Goal: Task Accomplishment & Management: Manage account settings

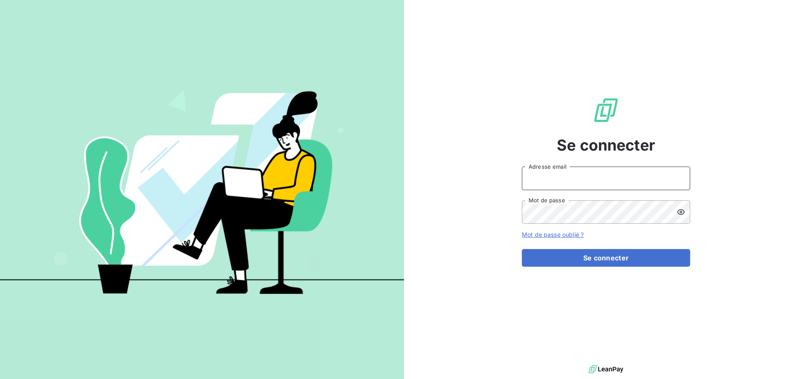
click at [613, 175] on input "Adresse email" at bounding box center [606, 179] width 168 height 24
click at [561, 183] on input "Adresse email" at bounding box center [606, 179] width 168 height 24
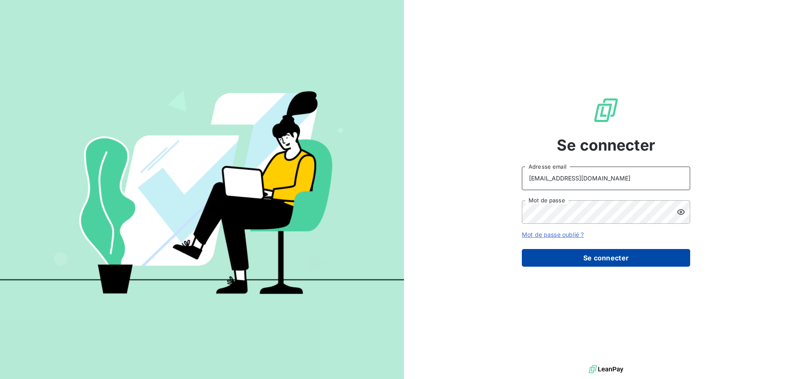
type input "compta-clients@repagroup.com"
click at [595, 255] on button "Se connecter" at bounding box center [606, 258] width 168 height 18
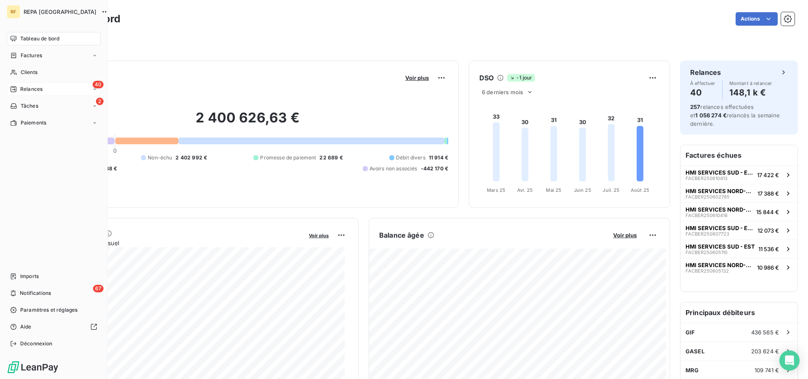
click at [41, 87] on span "Relances" at bounding box center [31, 89] width 22 height 8
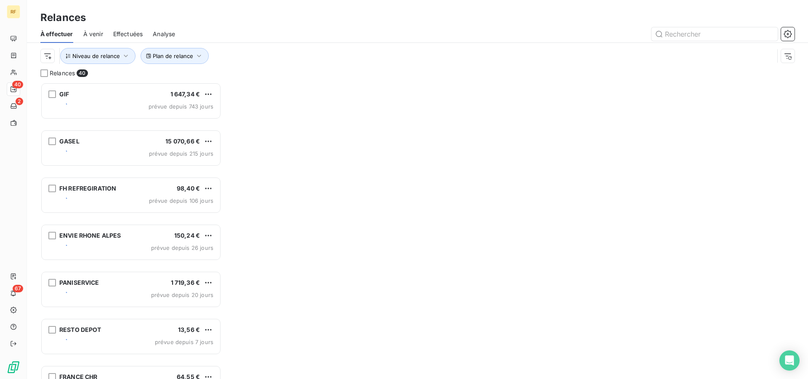
scroll to position [290, 174]
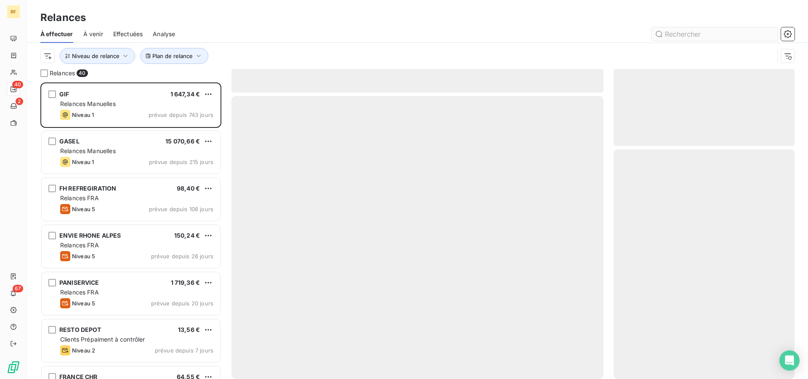
click at [731, 33] on input "text" at bounding box center [715, 33] width 126 height 13
type input "93074"
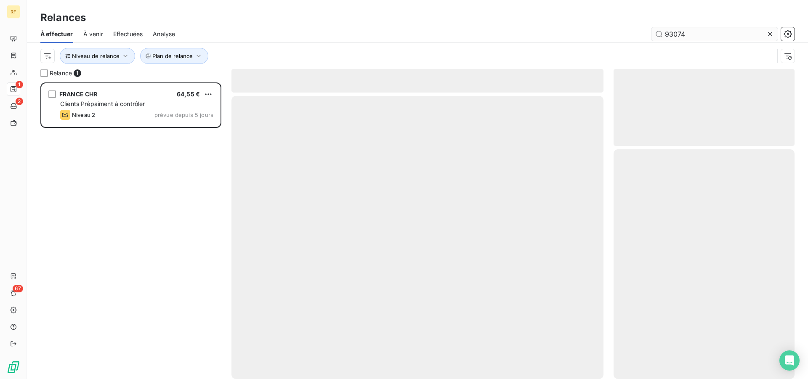
scroll to position [290, 174]
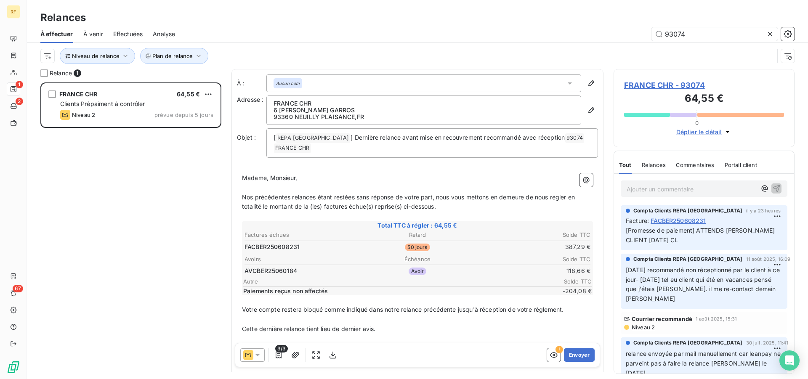
click at [773, 33] on icon at bounding box center [770, 34] width 8 height 8
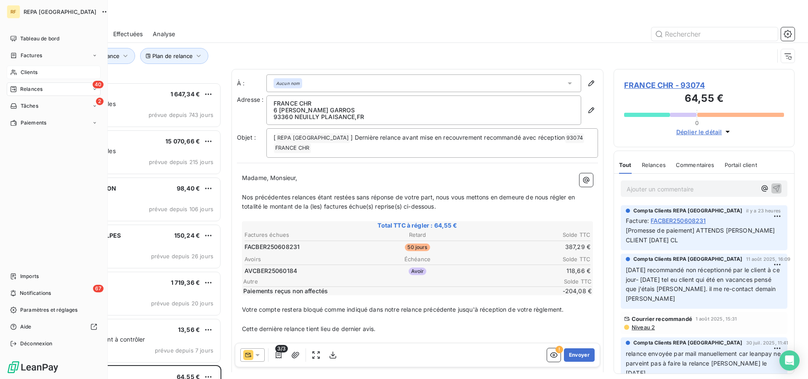
click at [32, 74] on span "Clients" at bounding box center [29, 73] width 17 height 8
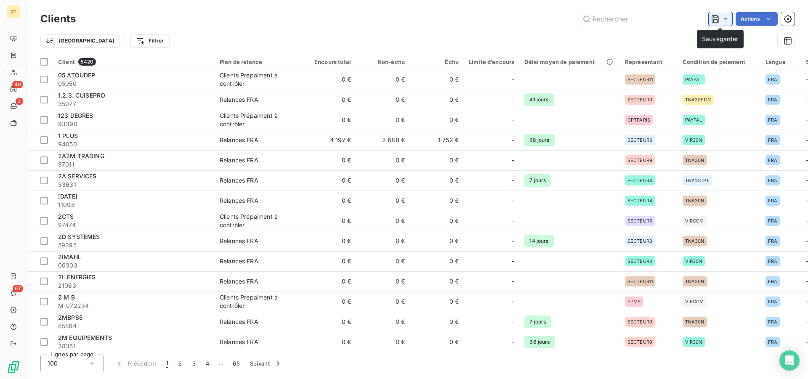
click at [725, 22] on icon at bounding box center [726, 19] width 8 height 8
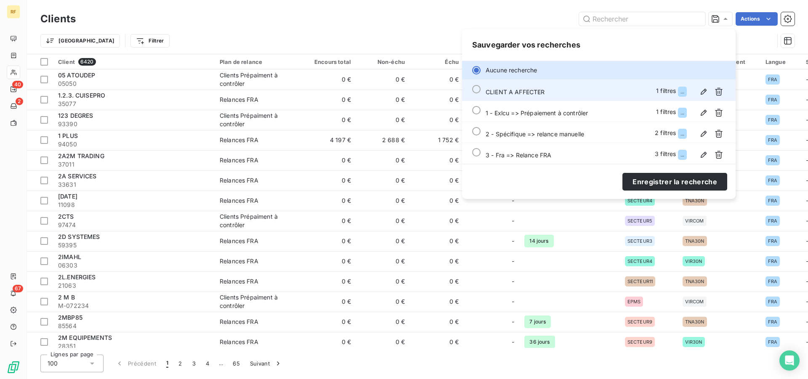
click at [477, 88] on div at bounding box center [476, 89] width 8 height 8
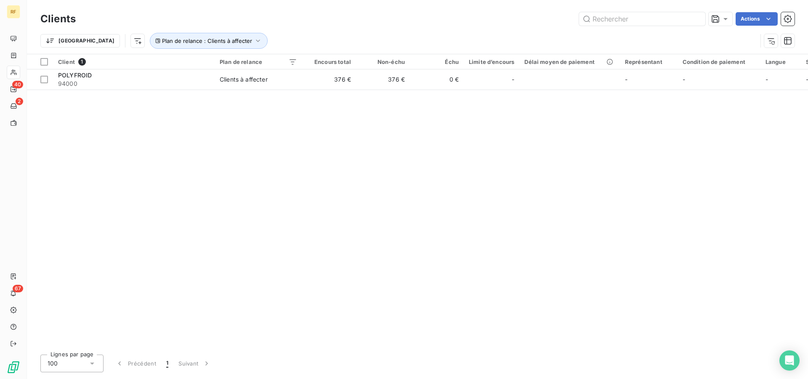
click at [258, 162] on div "Client 1 Plan de relance Encours total Non-échu Échu Limite d’encours Délai moy…" at bounding box center [418, 201] width 782 height 294
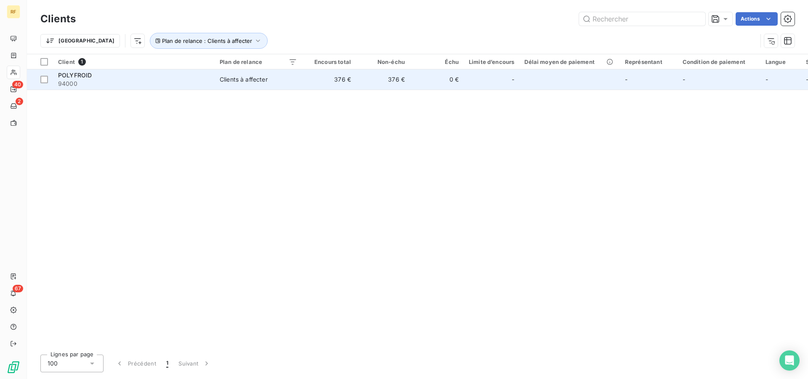
click at [261, 80] on div "Clients à affecter" at bounding box center [244, 79] width 48 height 8
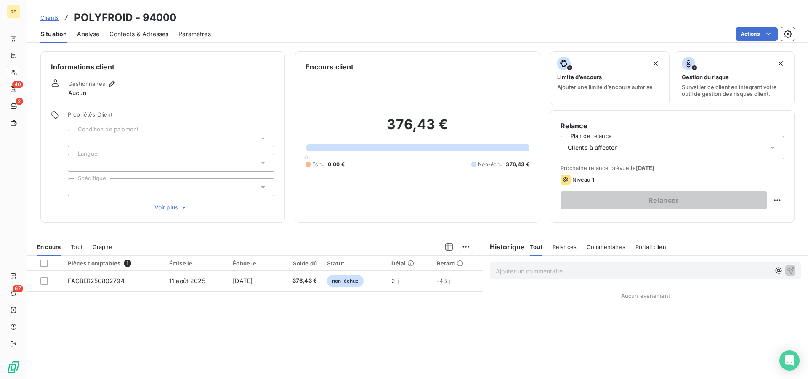
click at [129, 31] on span "Contacts & Adresses" at bounding box center [138, 34] width 59 height 8
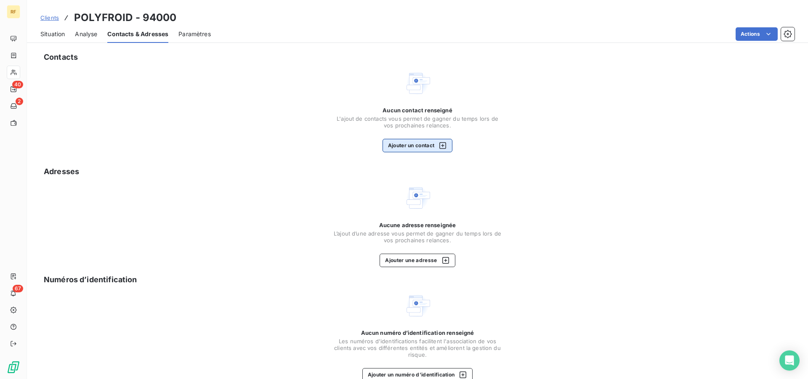
click at [397, 143] on button "Ajouter un contact" at bounding box center [418, 145] width 70 height 13
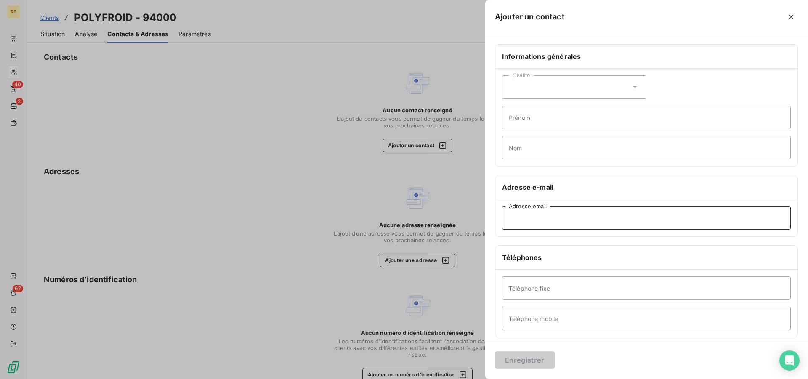
click at [572, 221] on input "Adresse email" at bounding box center [646, 218] width 289 height 24
paste input "[EMAIL_ADDRESS][DOMAIN_NAME]"
type input "[EMAIL_ADDRESS][DOMAIN_NAME]"
click at [515, 361] on button "Enregistrer" at bounding box center [525, 361] width 60 height 18
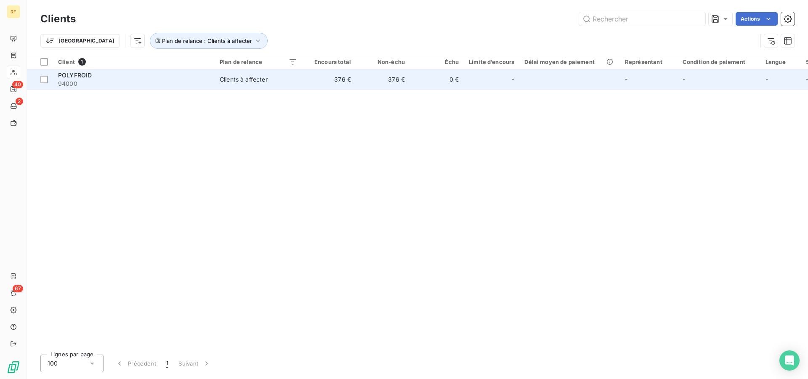
click at [260, 80] on div "Clients à affecter" at bounding box center [244, 79] width 48 height 8
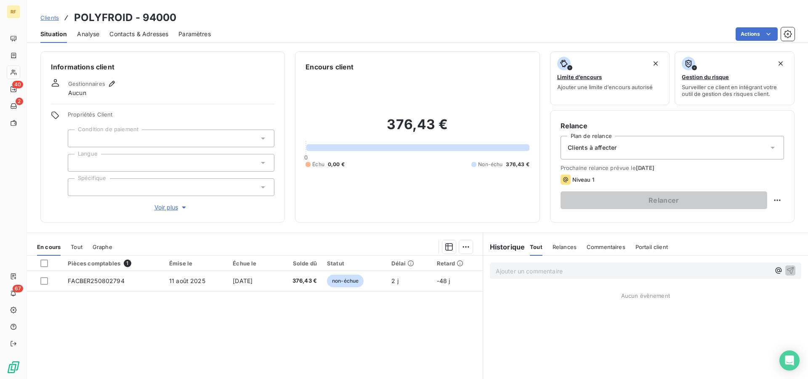
click at [170, 139] on div at bounding box center [171, 139] width 207 height 18
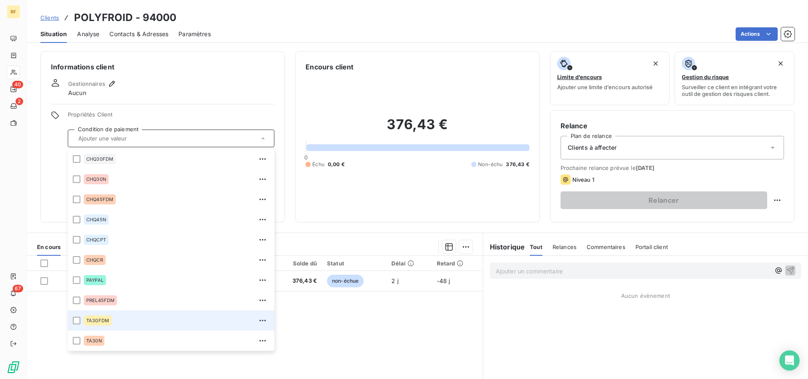
scroll to position [202, 0]
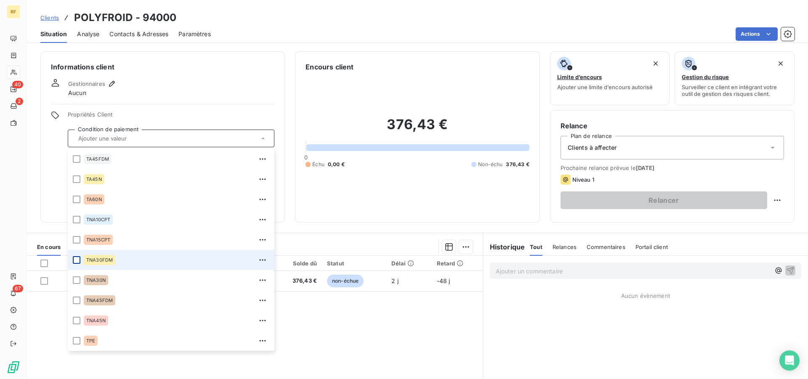
click at [75, 259] on div at bounding box center [77, 260] width 8 height 8
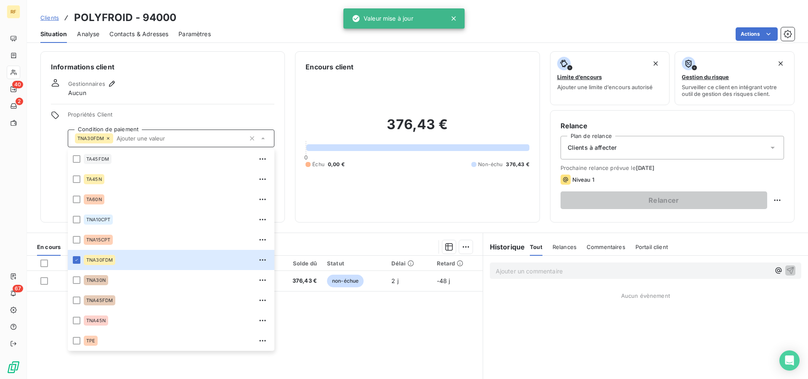
click at [36, 161] on div "Informations client Gestionnaires Aucun Propriétés Client Condition de paiement…" at bounding box center [418, 136] width 782 height 171
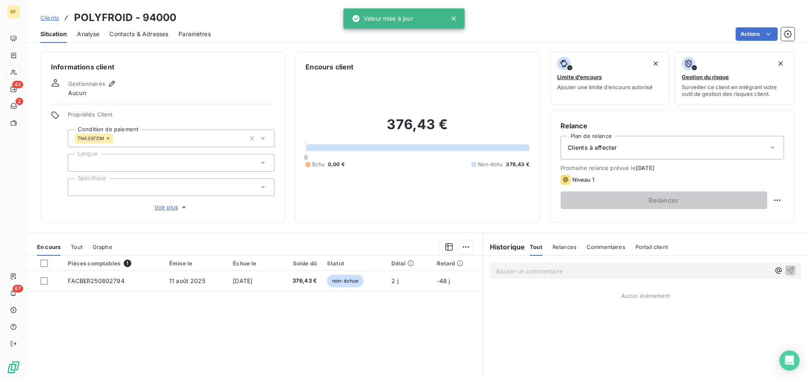
click at [112, 167] on div at bounding box center [171, 163] width 207 height 18
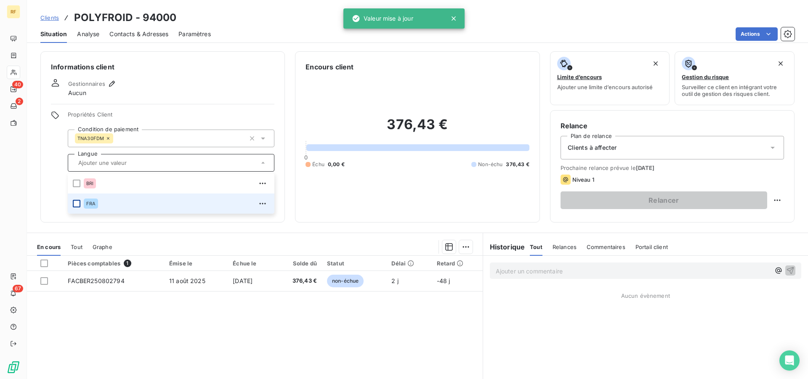
click at [75, 204] on div at bounding box center [77, 204] width 8 height 8
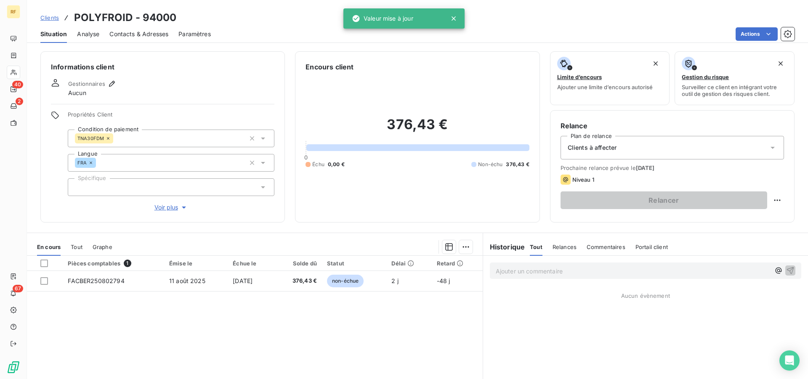
click at [48, 196] on div "Informations client Gestionnaires Aucun Propriétés Client Condition de paiement…" at bounding box center [162, 136] width 245 height 171
click at [168, 210] on span "Voir plus" at bounding box center [172, 207] width 34 height 8
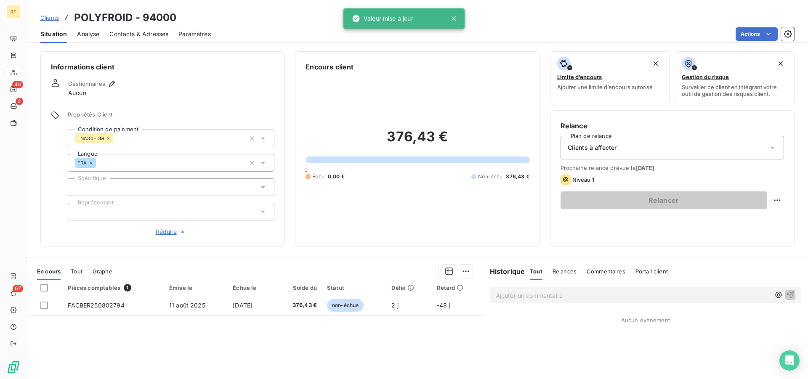
click at [132, 211] on div at bounding box center [171, 212] width 207 height 18
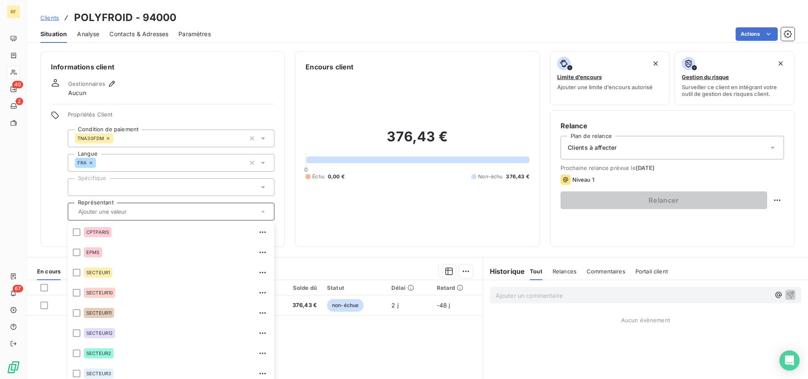
scroll to position [81, 0]
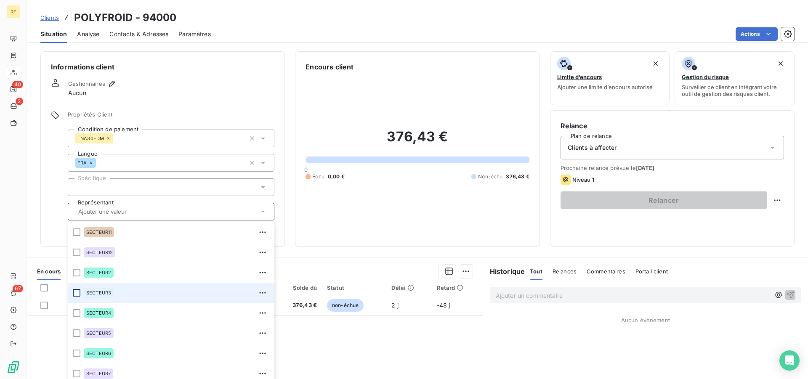
click at [79, 293] on li "SECTEUR3" at bounding box center [171, 293] width 207 height 20
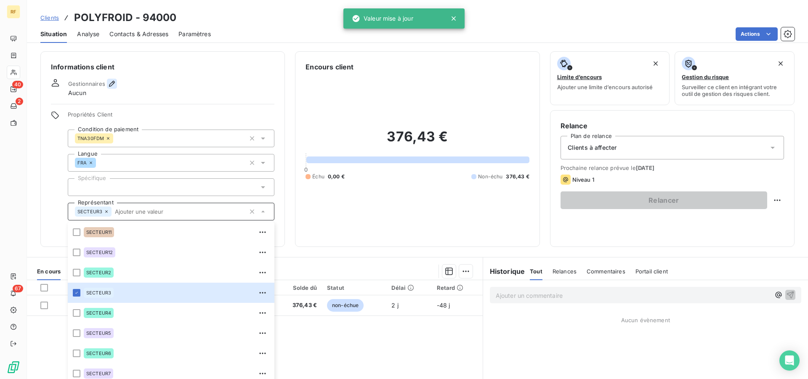
click at [110, 83] on icon "button" at bounding box center [112, 84] width 6 height 6
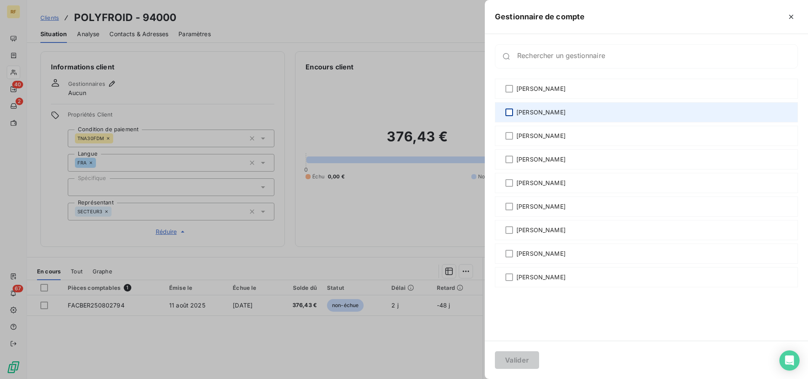
click at [511, 113] on div at bounding box center [510, 113] width 8 height 8
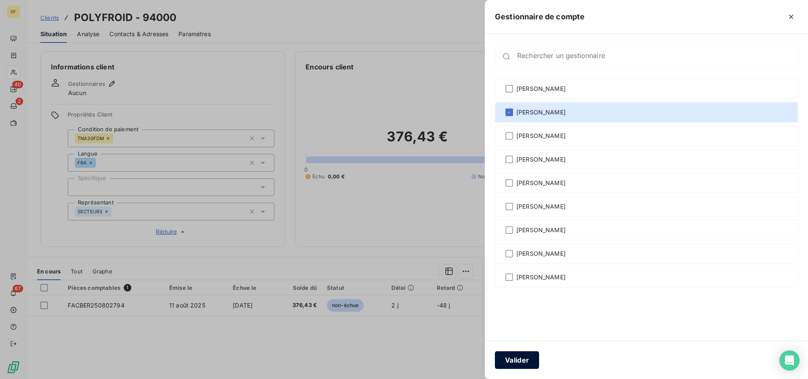
click at [518, 362] on button "Valider" at bounding box center [517, 361] width 44 height 18
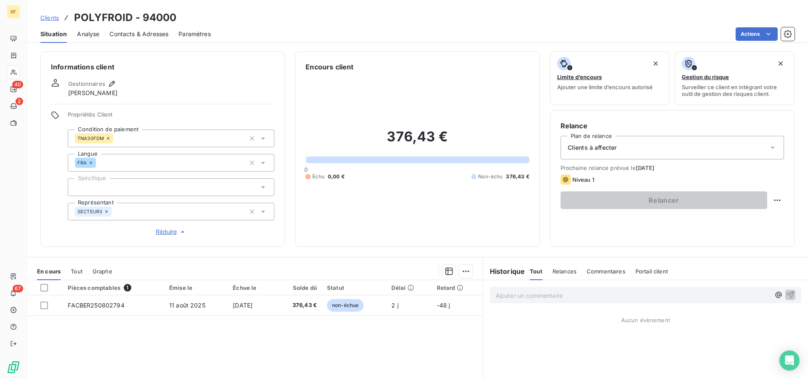
click at [627, 152] on div "Clients à affecter" at bounding box center [673, 148] width 224 height 24
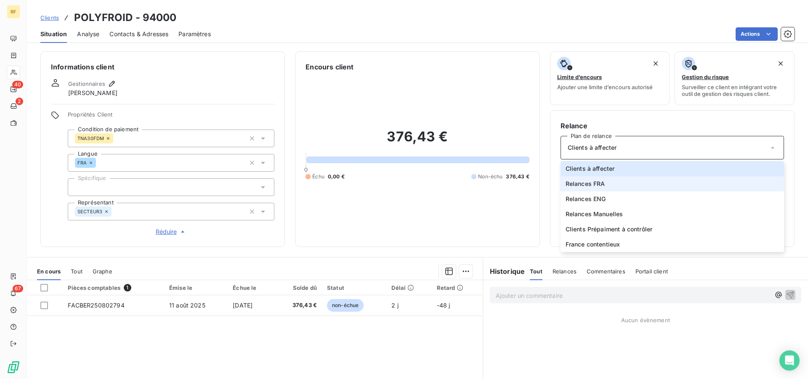
click at [612, 189] on li "Relances FRA" at bounding box center [673, 183] width 224 height 15
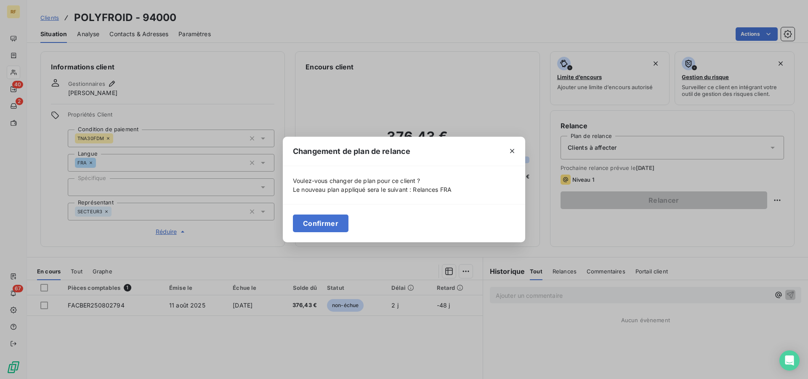
click at [323, 221] on button "Confirmer" at bounding box center [321, 224] width 56 height 18
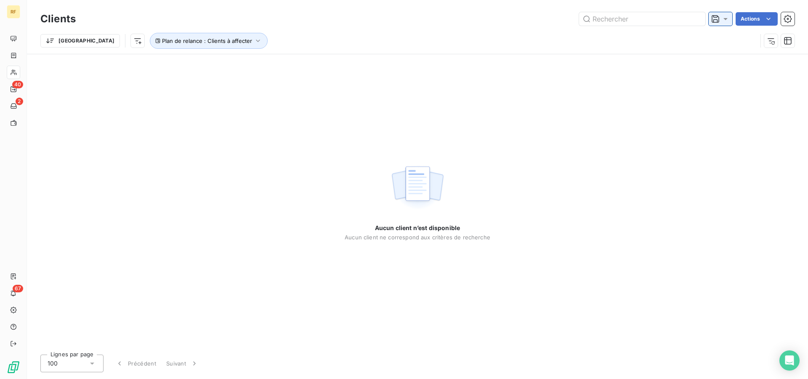
click at [727, 19] on icon at bounding box center [726, 19] width 4 height 2
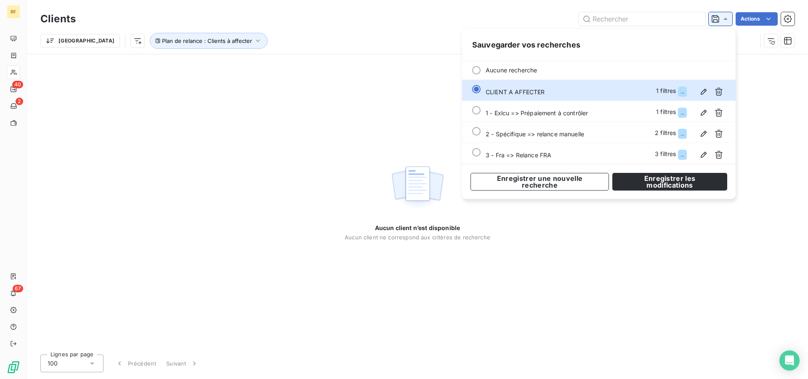
click at [727, 19] on icon at bounding box center [726, 19] width 8 height 8
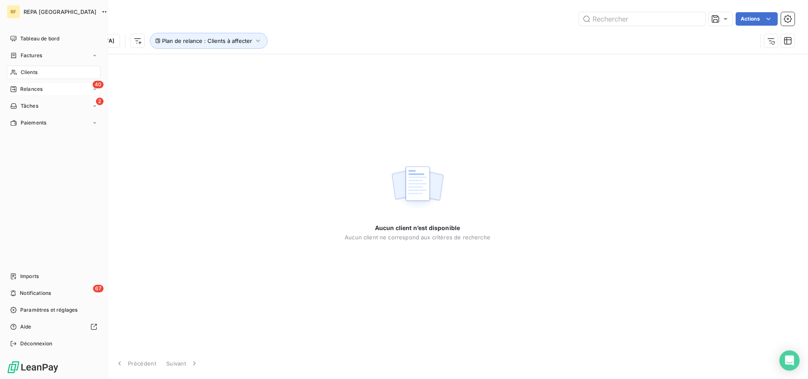
click at [33, 86] on span "Relances" at bounding box center [31, 89] width 22 height 8
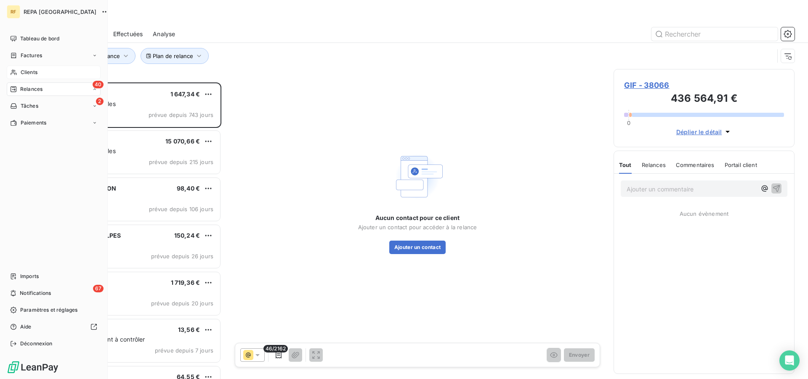
scroll to position [290, 174]
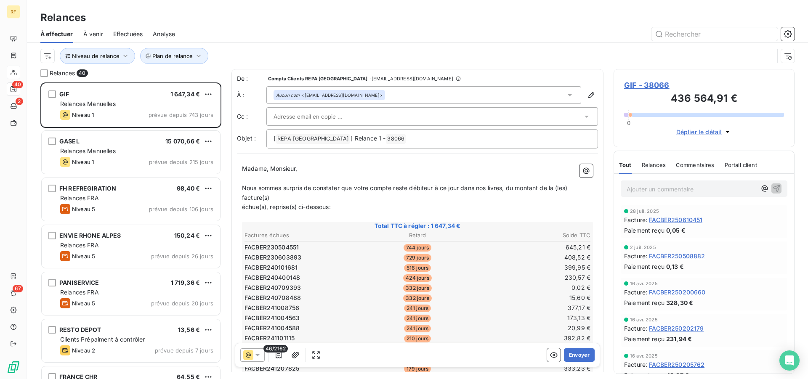
click at [260, 23] on div "Relances" at bounding box center [418, 17] width 782 height 15
click at [195, 56] on icon "button" at bounding box center [199, 56] width 8 height 8
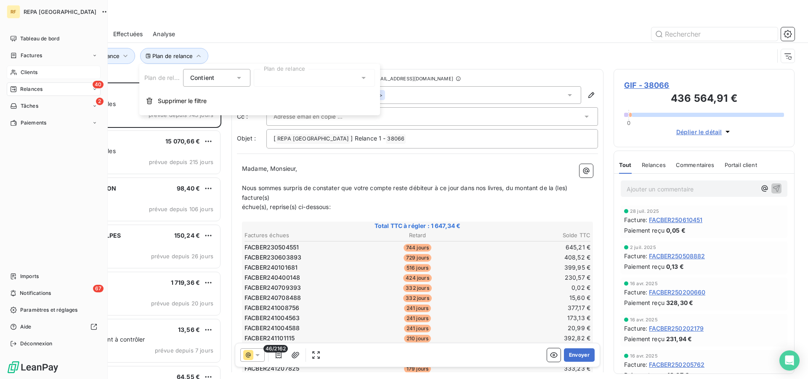
click at [19, 75] on div "Clients" at bounding box center [54, 72] width 94 height 13
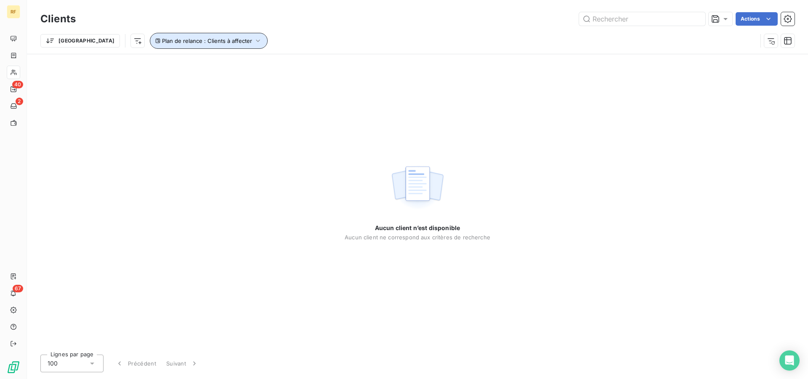
click at [191, 40] on span "Plan de relance : Clients à affecter" at bounding box center [207, 40] width 90 height 7
click at [279, 67] on div "Clients à affecter" at bounding box center [260, 63] width 48 height 8
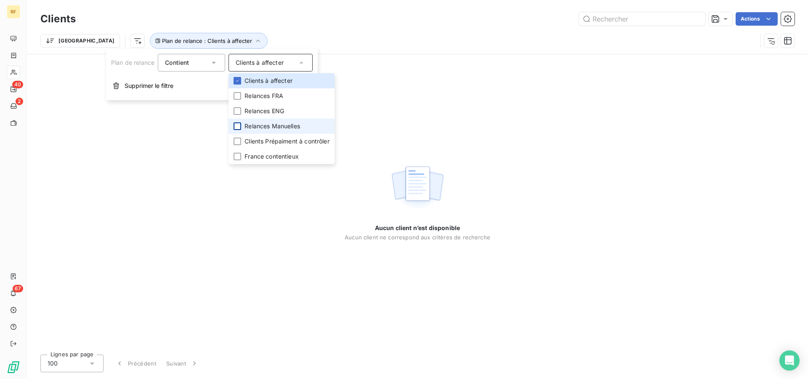
click at [238, 128] on div at bounding box center [238, 127] width 8 height 8
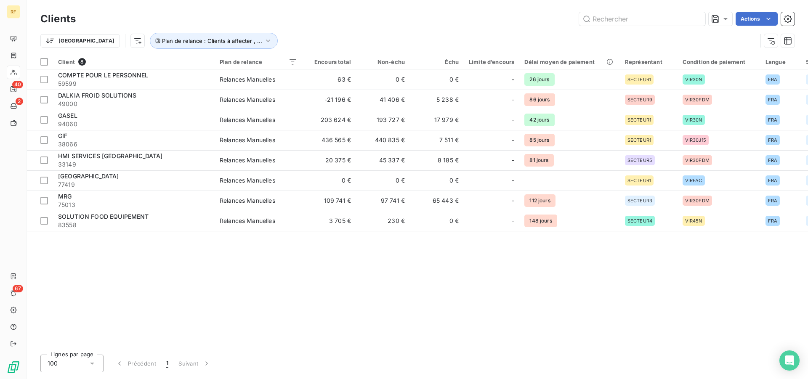
click at [146, 306] on div "Client 8 Plan de relance Encours total Non-échu Échu Limite d’encours Délai moy…" at bounding box center [418, 201] width 782 height 294
click at [219, 36] on button "Plan de relance : Clients à affecter , ..." at bounding box center [214, 41] width 128 height 16
click at [294, 62] on div "Clients à affecter , Relances Manuelles" at bounding box center [266, 63] width 61 height 8
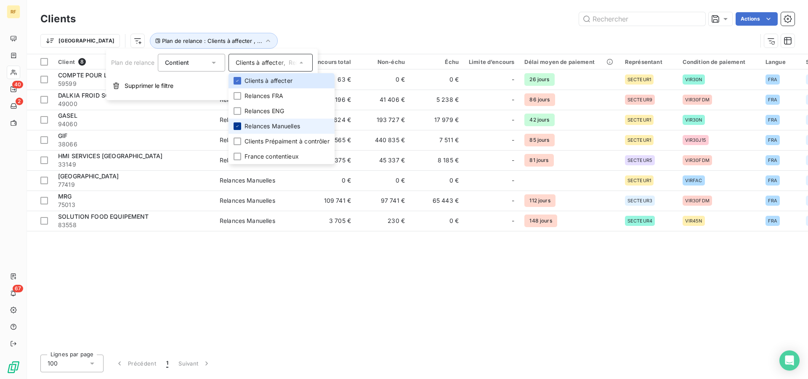
click at [239, 128] on icon at bounding box center [237, 126] width 5 height 5
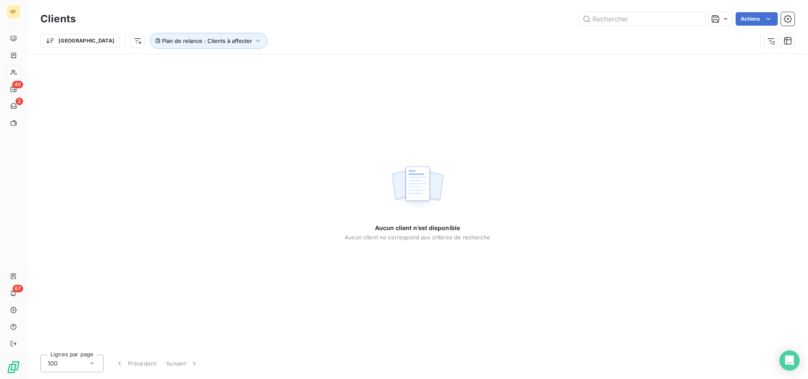
click at [271, 12] on div "Clients Actions" at bounding box center [417, 19] width 755 height 18
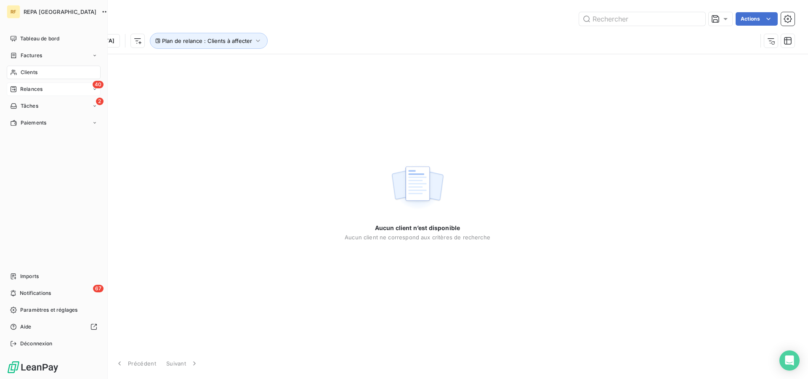
click at [30, 91] on span "Relances" at bounding box center [31, 89] width 22 height 8
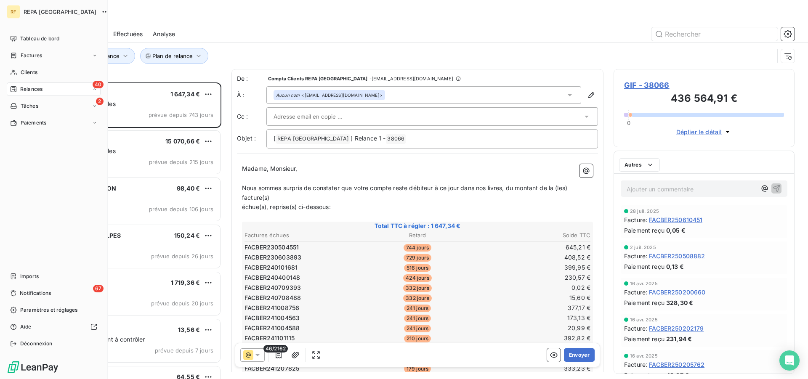
scroll to position [290, 174]
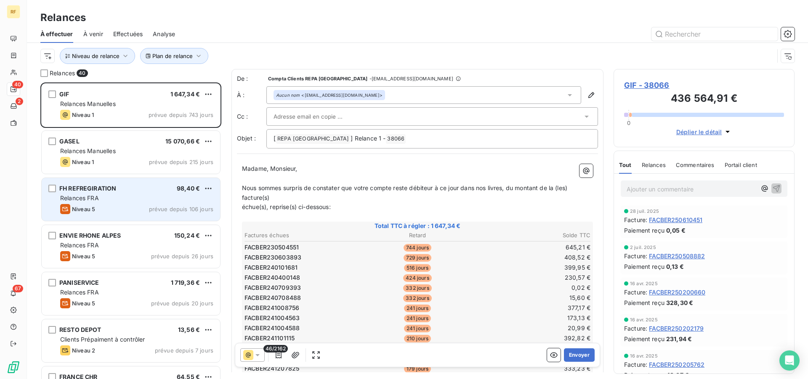
click at [102, 201] on div "Relances FRA" at bounding box center [136, 198] width 153 height 8
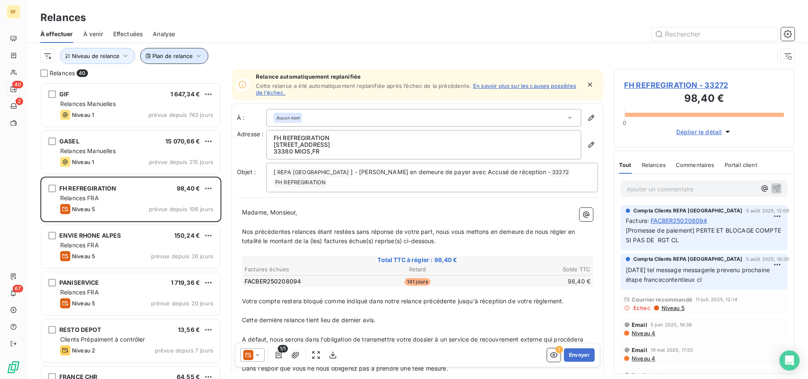
click at [177, 55] on span "Plan de relance" at bounding box center [172, 56] width 40 height 7
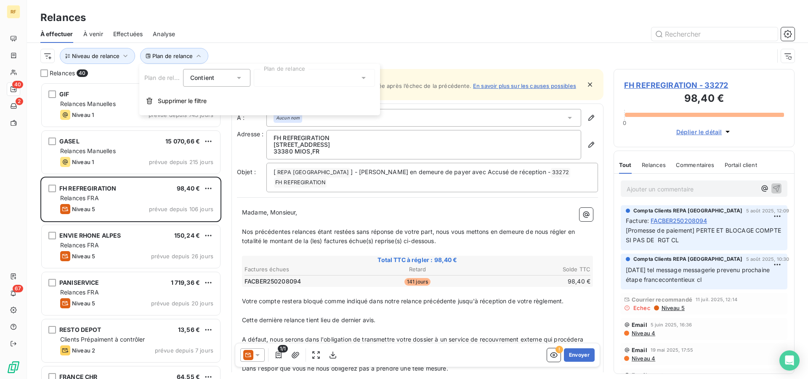
click at [312, 81] on div at bounding box center [314, 78] width 121 height 18
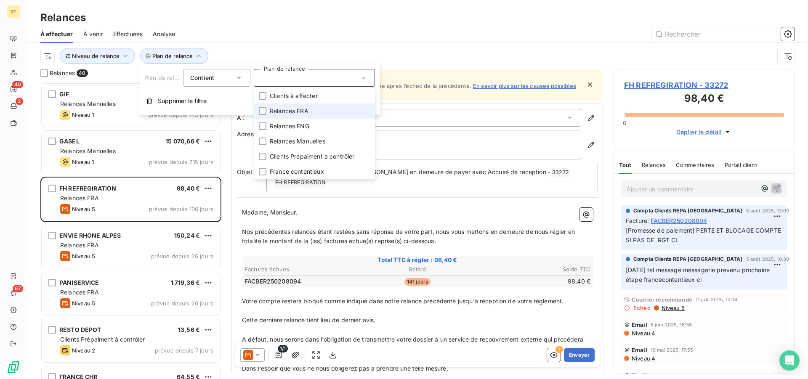
click at [301, 112] on span "Relances FRA" at bounding box center [289, 111] width 39 height 8
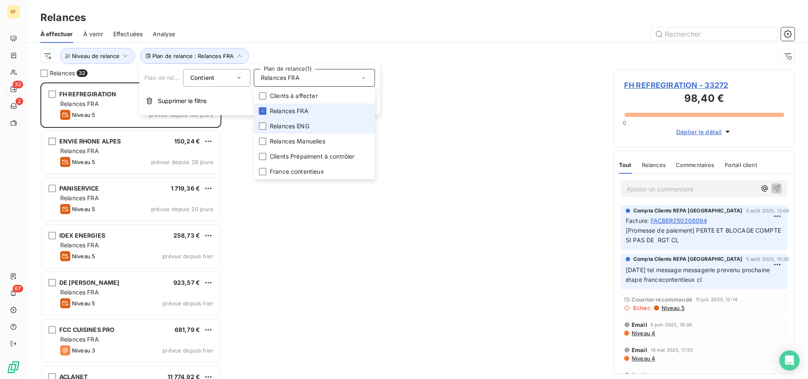
scroll to position [290, 174]
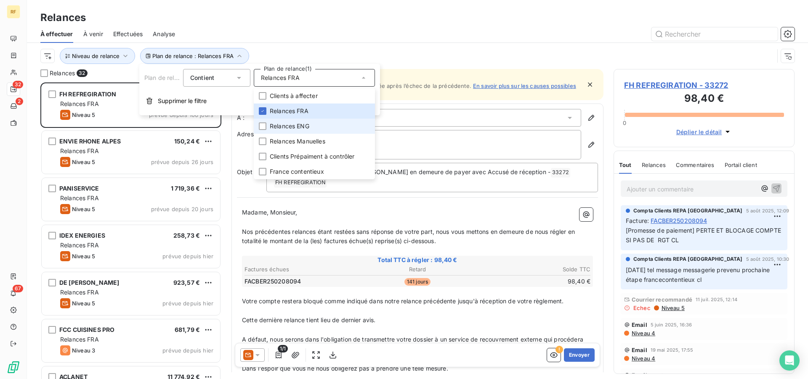
click at [300, 128] on span "Relances ENG" at bounding box center [290, 126] width 40 height 8
click at [109, 54] on span "Niveau de relance" at bounding box center [96, 56] width 48 height 7
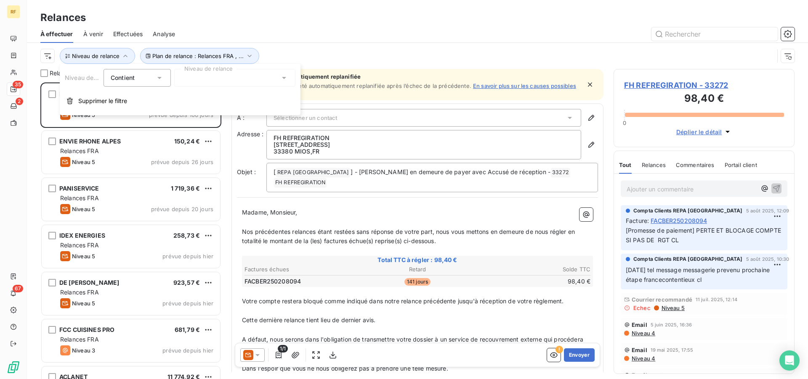
click at [210, 81] on div at bounding box center [234, 78] width 121 height 18
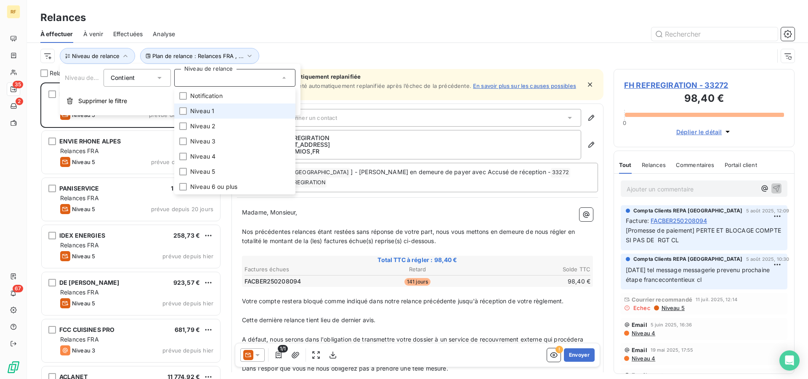
click at [202, 116] on li "Niveau 1" at bounding box center [234, 111] width 121 height 15
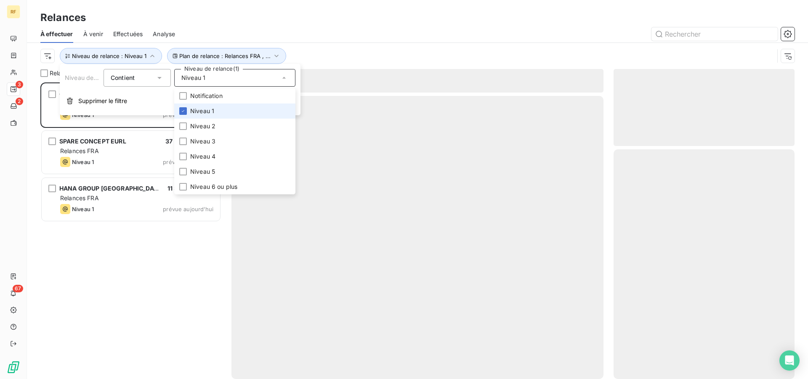
scroll to position [290, 174]
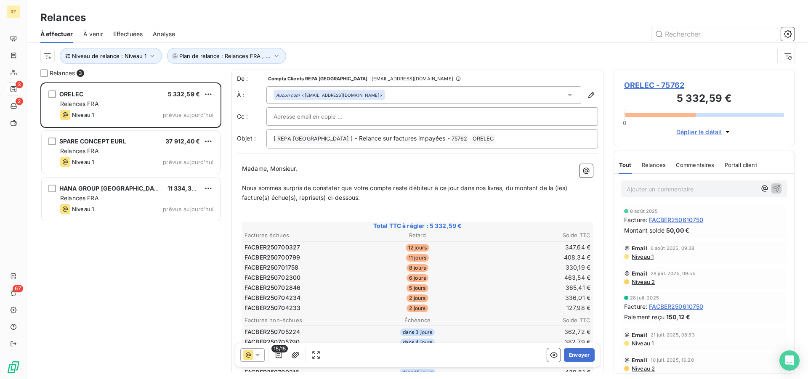
click at [255, 21] on div "Relances" at bounding box center [418, 17] width 782 height 15
click at [518, 285] on td "365,41 €" at bounding box center [533, 287] width 115 height 9
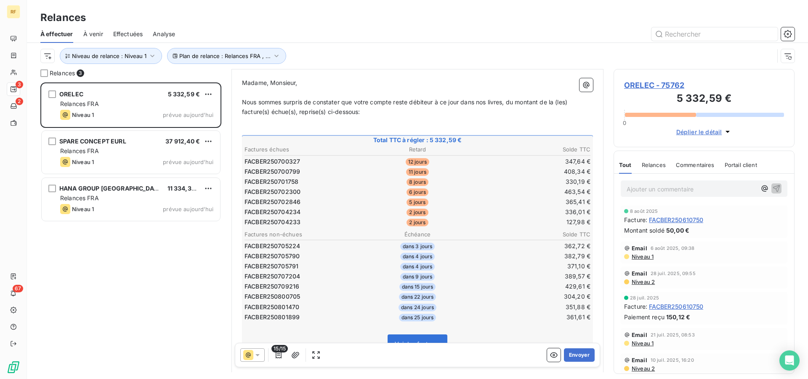
scroll to position [238, 0]
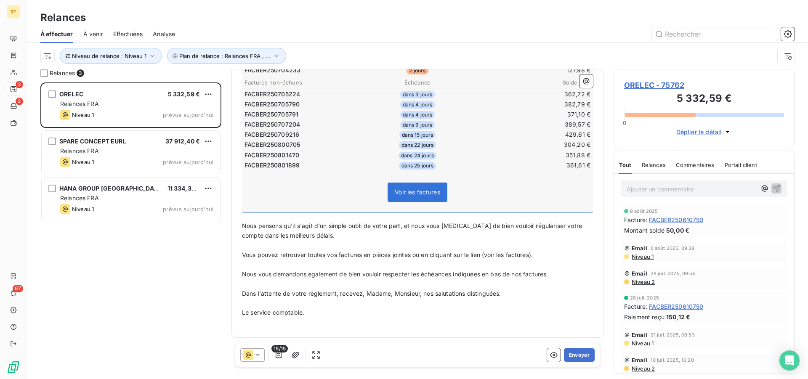
click at [476, 128] on td "389,57 €" at bounding box center [533, 124] width 115 height 9
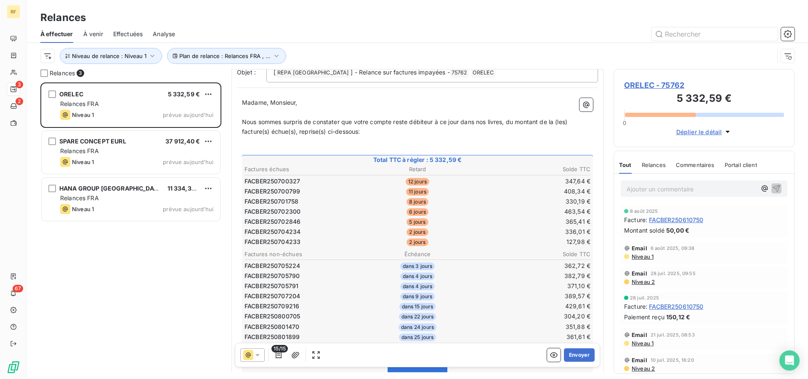
scroll to position [195, 0]
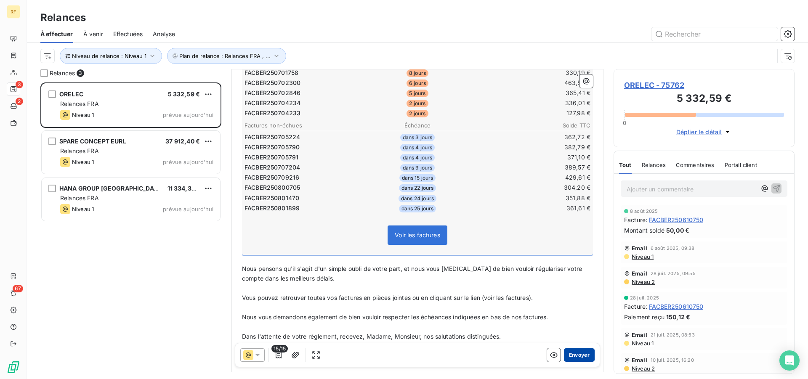
click at [568, 352] on button "Envoyer" at bounding box center [579, 355] width 31 height 13
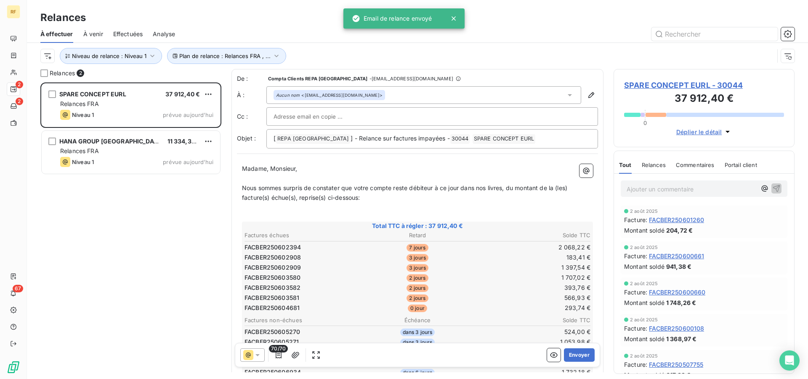
click at [491, 255] on td "183,41 €" at bounding box center [533, 257] width 115 height 9
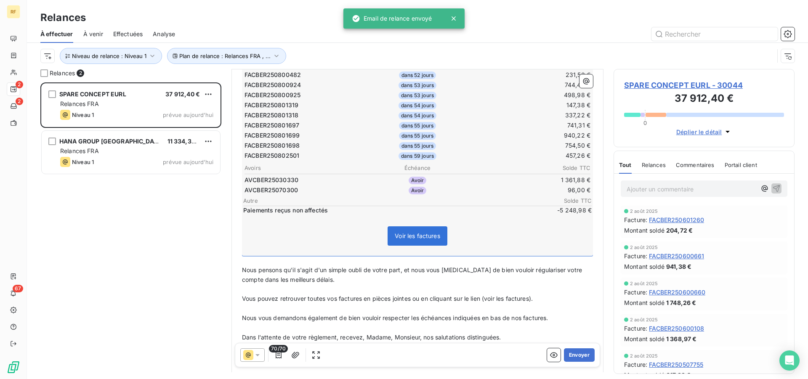
scroll to position [818, 0]
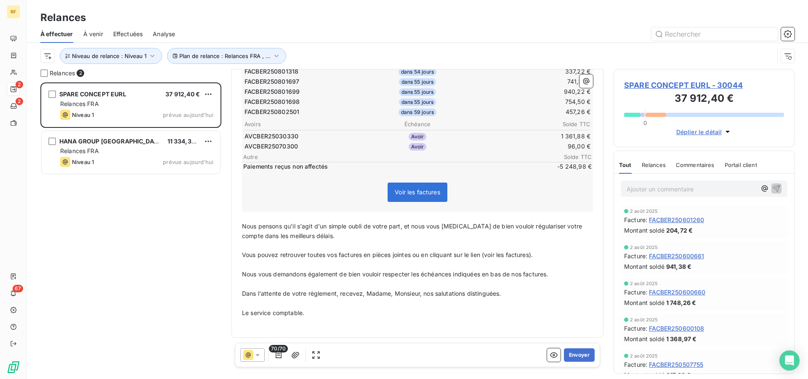
click at [630, 83] on span "SPARE CONCEPT EURL - 30044" at bounding box center [704, 85] width 160 height 11
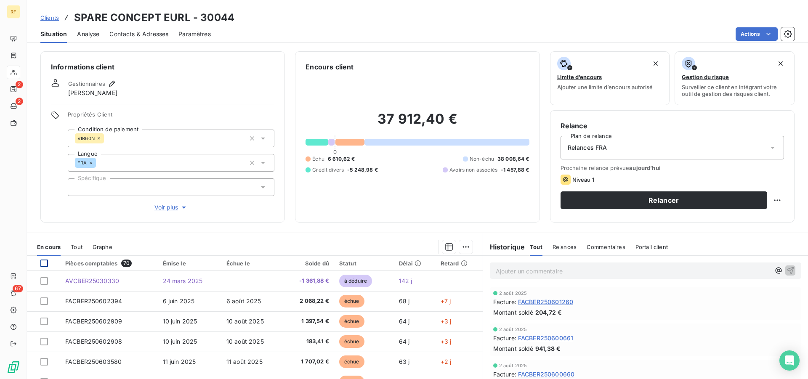
click at [45, 264] on div at bounding box center [44, 264] width 8 height 8
click at [43, 264] on icon at bounding box center [44, 263] width 5 height 5
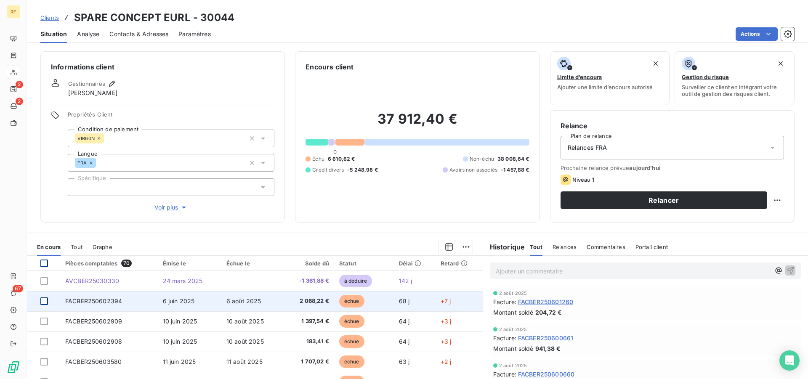
click at [45, 300] on div at bounding box center [44, 302] width 8 height 8
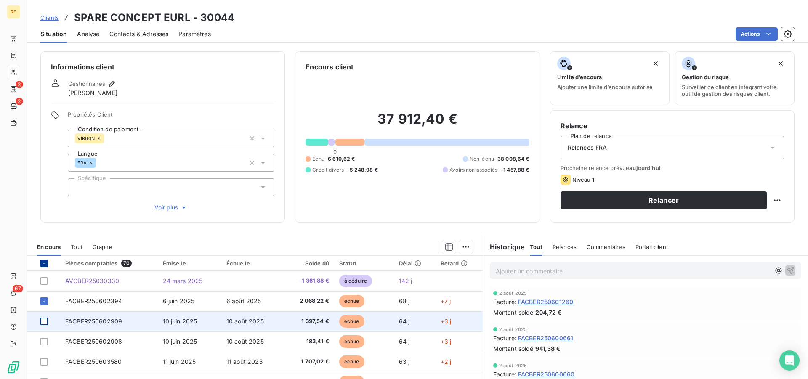
click at [44, 322] on div at bounding box center [44, 322] width 8 height 8
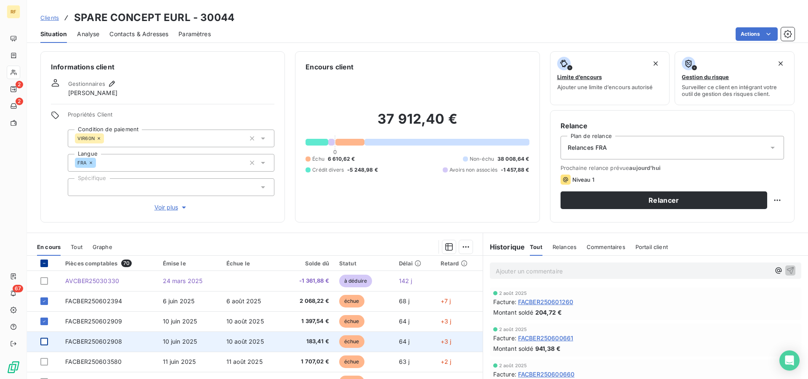
click at [46, 342] on div at bounding box center [44, 342] width 8 height 8
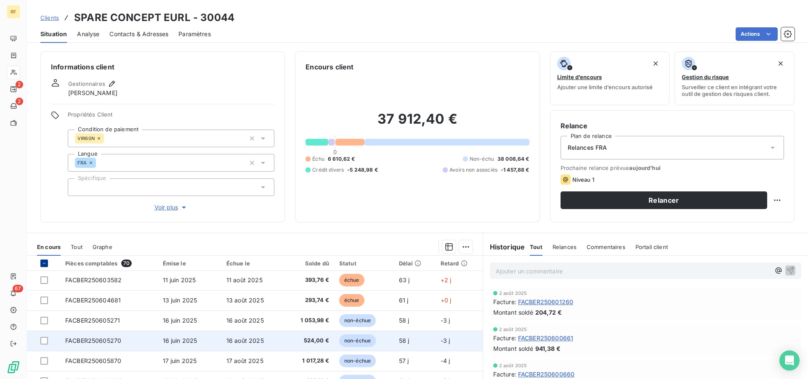
scroll to position [129, 0]
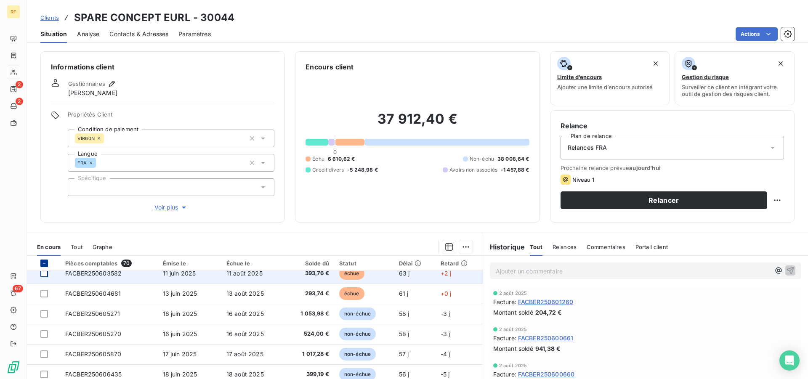
click at [45, 274] on div at bounding box center [44, 274] width 8 height 8
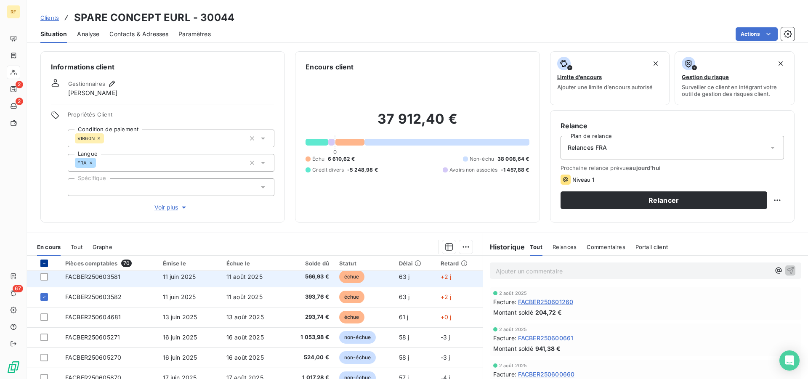
scroll to position [86, 0]
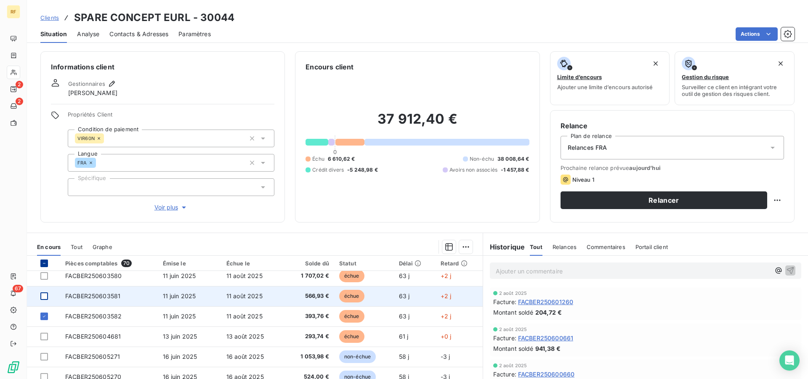
click at [45, 297] on div at bounding box center [44, 297] width 8 height 8
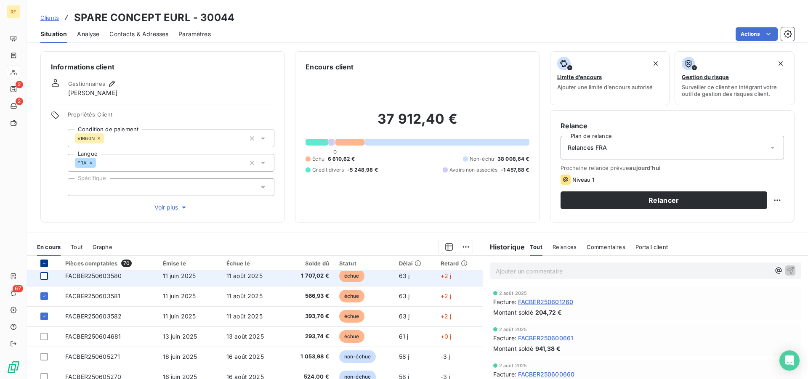
click at [45, 276] on div at bounding box center [44, 276] width 8 height 8
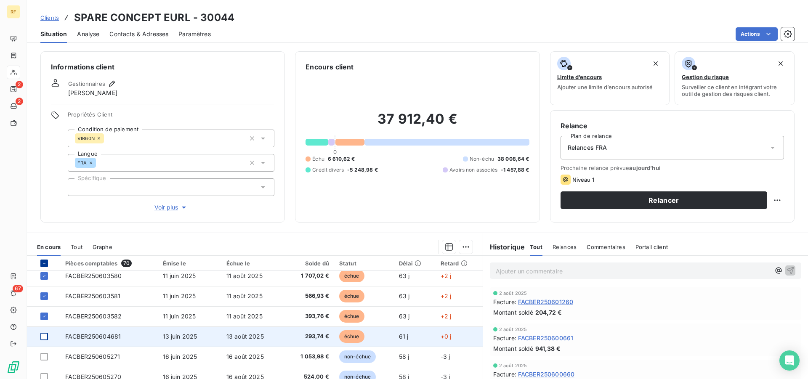
click at [45, 336] on div at bounding box center [44, 337] width 8 height 8
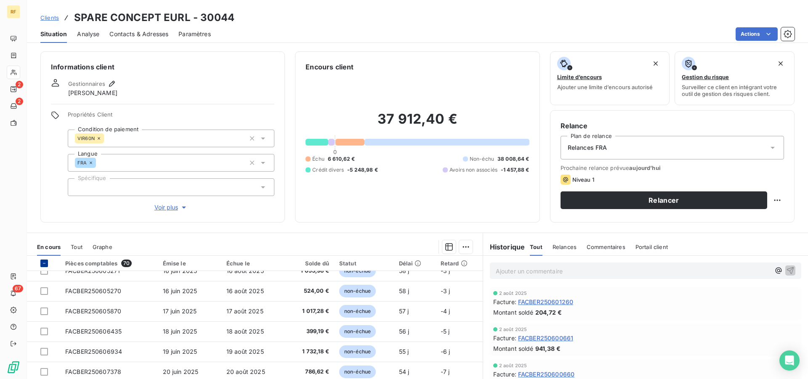
scroll to position [0, 0]
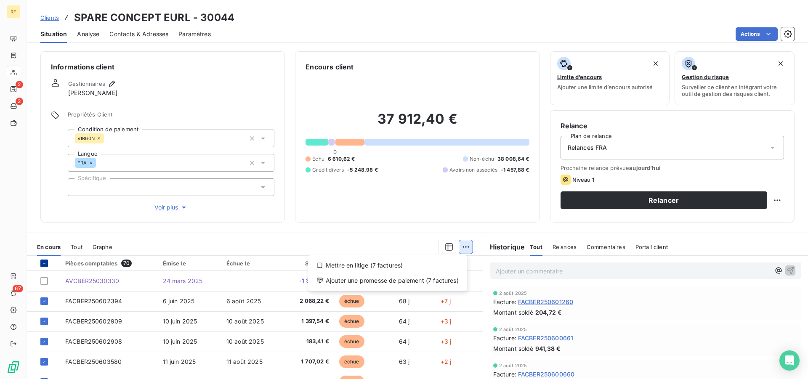
click at [463, 248] on html "RF 2 2 67 Clients SPARE CONCEPT EURL - 30044 Situation Analyse Contacts & Adres…" at bounding box center [404, 189] width 808 height 379
click at [404, 283] on div "Ajouter une promesse de paiement (7 factures)" at bounding box center [388, 280] width 152 height 13
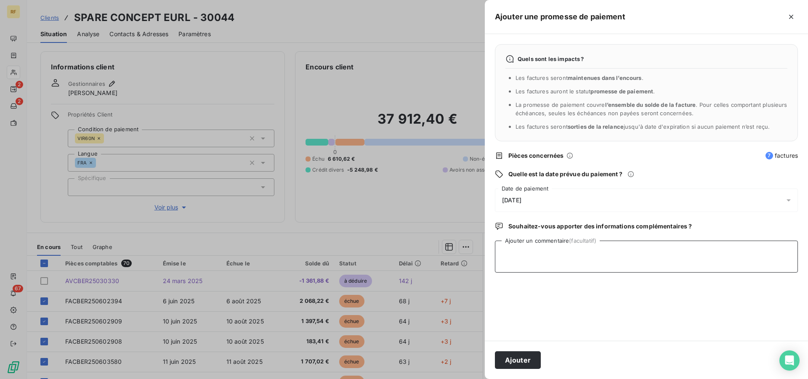
click at [523, 270] on textarea "Ajouter un commentaire (facultatif)" at bounding box center [646, 257] width 303 height 32
type textarea "PAYER CL"
click at [502, 356] on button "Ajouter" at bounding box center [518, 361] width 46 height 18
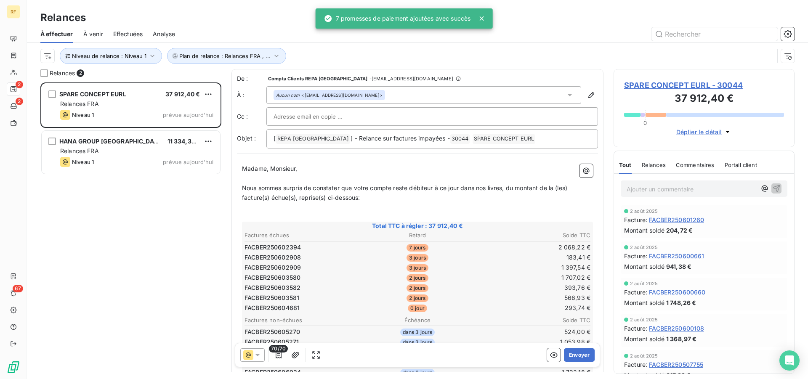
scroll to position [290, 174]
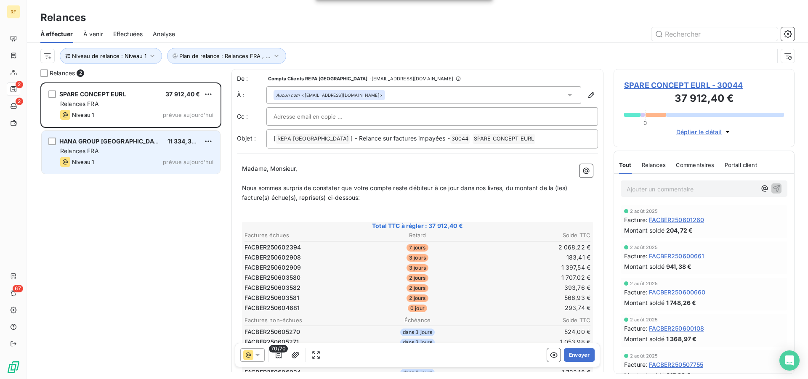
click at [149, 146] on div "HANA GROUP FRANCE 11 334,35 € Relances FRA Niveau 1 prévue aujourd’hui" at bounding box center [131, 152] width 179 height 43
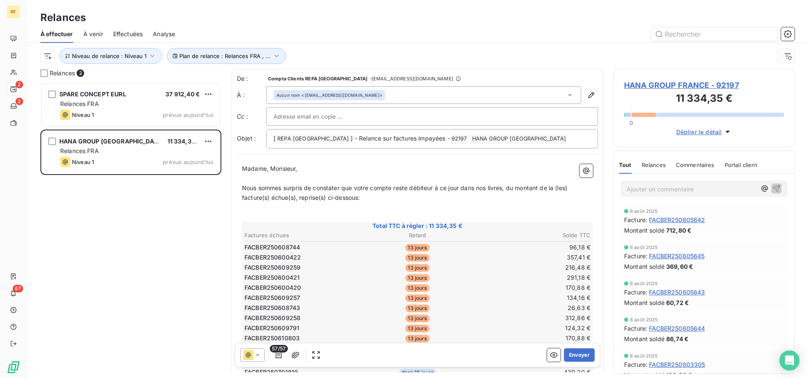
click at [514, 250] on td "96,18 €" at bounding box center [533, 247] width 115 height 9
click at [505, 280] on td "291,18 €" at bounding box center [533, 277] width 115 height 9
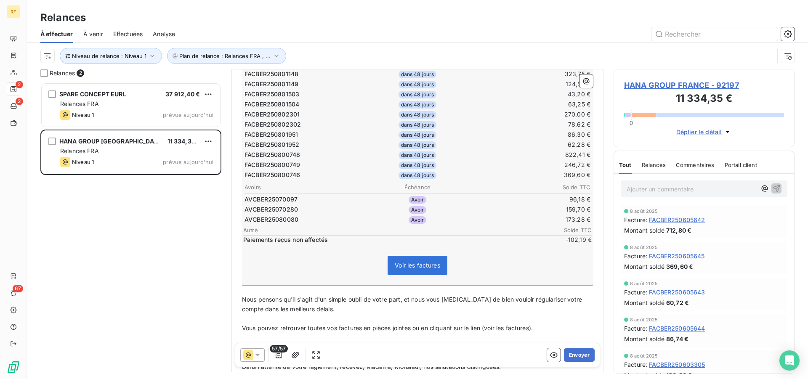
scroll to position [676, 0]
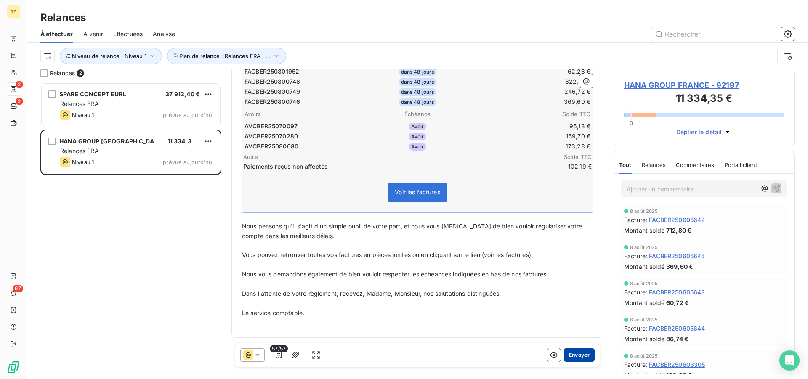
click at [574, 352] on button "Envoyer" at bounding box center [579, 355] width 31 height 13
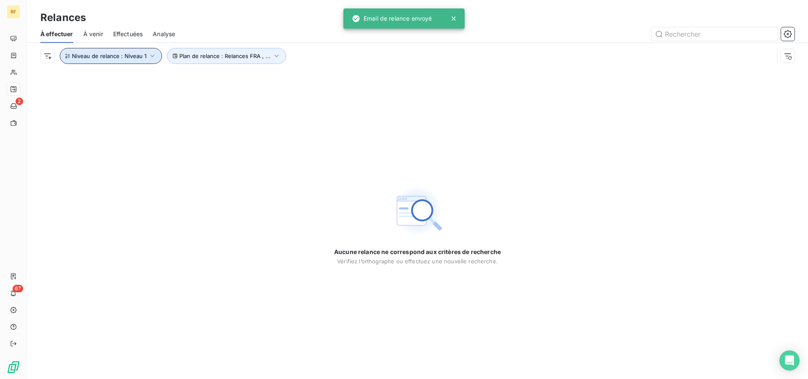
click at [136, 52] on button "Niveau de relance : Niveau 1" at bounding box center [111, 56] width 102 height 16
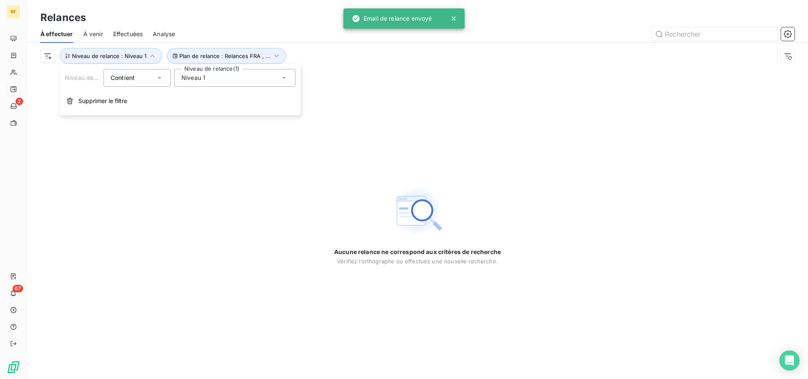
click at [250, 85] on div "Niveau 1" at bounding box center [234, 78] width 121 height 18
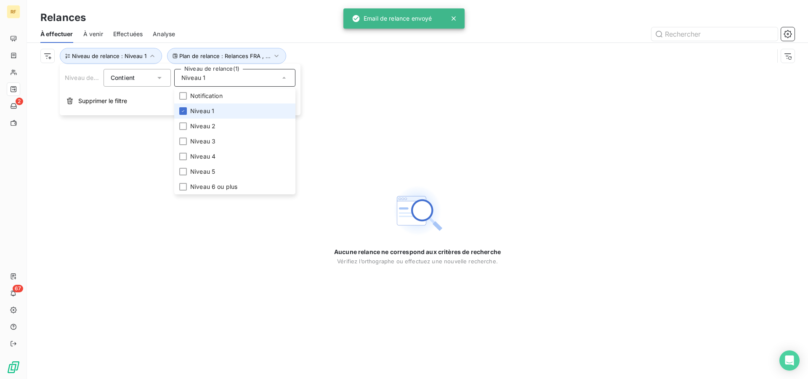
click at [230, 111] on li "Niveau 1" at bounding box center [234, 111] width 121 height 15
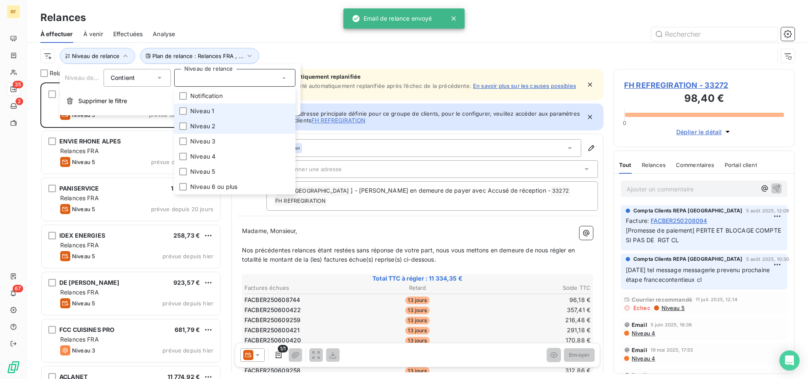
scroll to position [290, 174]
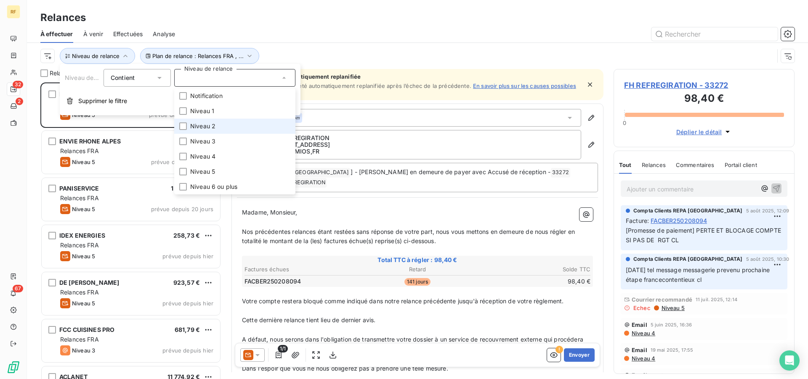
click at [207, 127] on span "Niveau 2" at bounding box center [202, 126] width 25 height 8
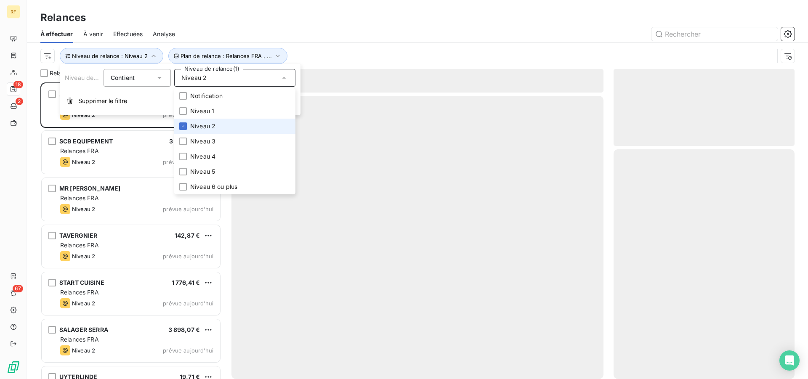
scroll to position [290, 174]
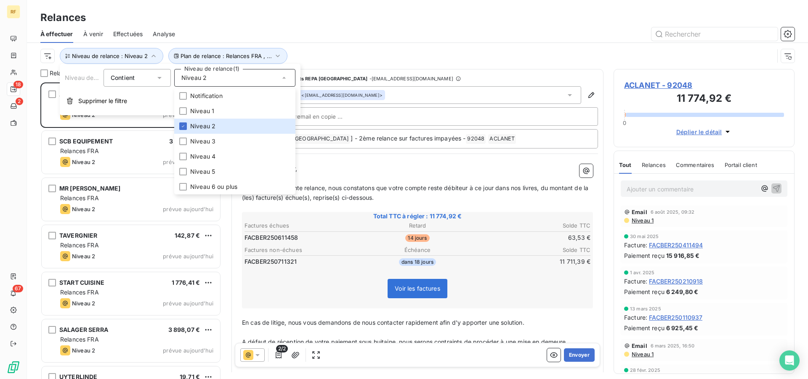
click at [338, 45] on div "Plan de relance : Relances FRA , ... Niveau de relance : Niveau 2" at bounding box center [417, 56] width 755 height 26
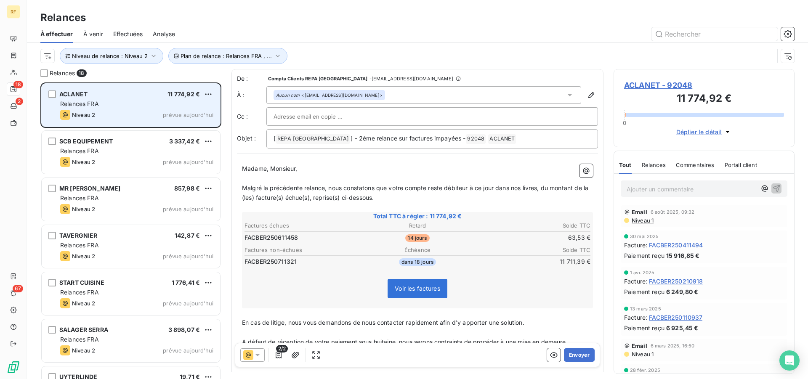
click at [105, 107] on div "Relances FRA" at bounding box center [136, 104] width 153 height 8
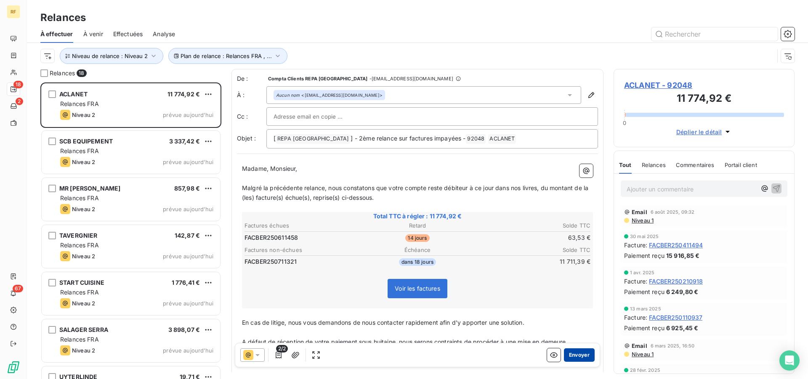
click at [571, 358] on button "Envoyer" at bounding box center [579, 355] width 31 height 13
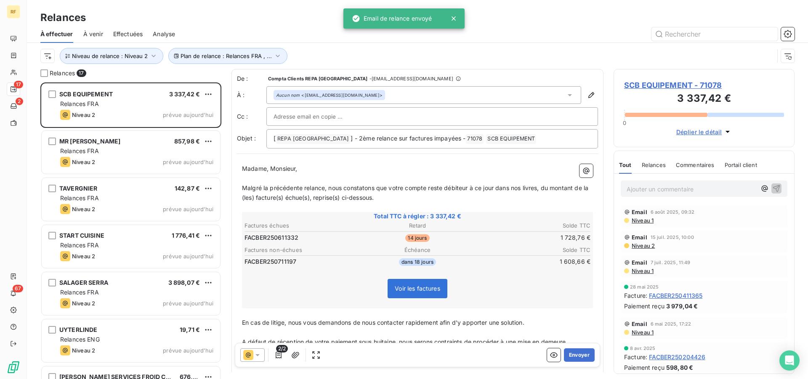
click at [571, 358] on button "Envoyer" at bounding box center [579, 355] width 31 height 13
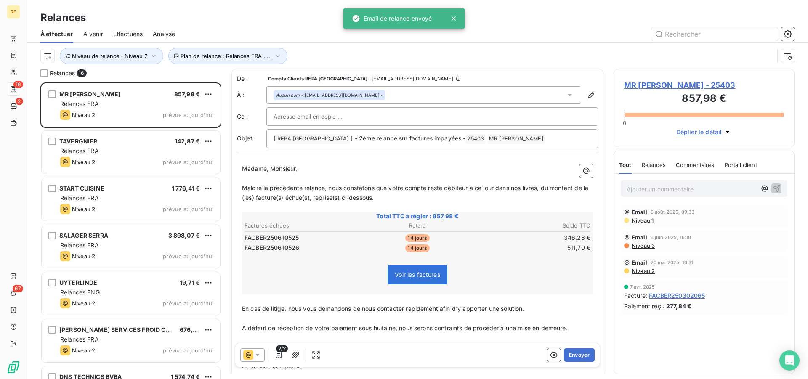
click at [571, 358] on button "Envoyer" at bounding box center [579, 355] width 31 height 13
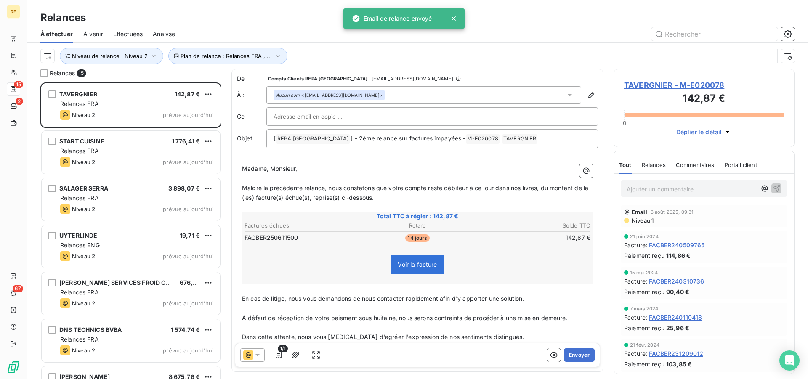
click at [571, 358] on button "Envoyer" at bounding box center [579, 355] width 31 height 13
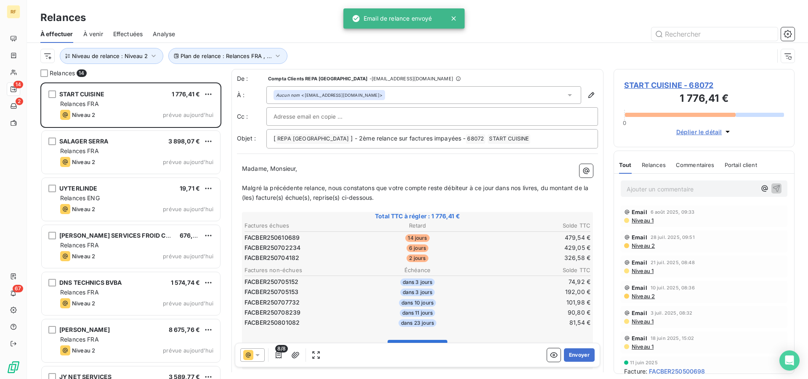
click at [497, 285] on td "74,92 €" at bounding box center [533, 281] width 115 height 9
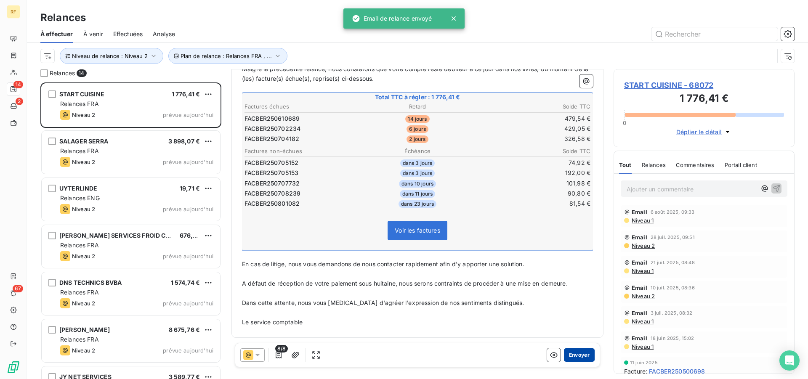
click at [575, 351] on button "Envoyer" at bounding box center [579, 355] width 31 height 13
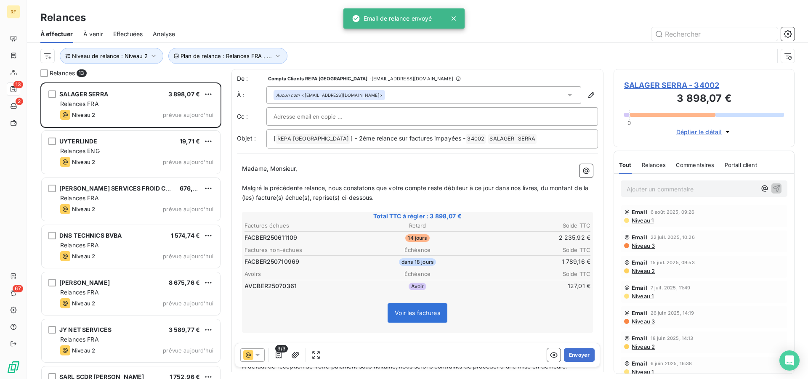
click at [575, 351] on button "Envoyer" at bounding box center [579, 355] width 31 height 13
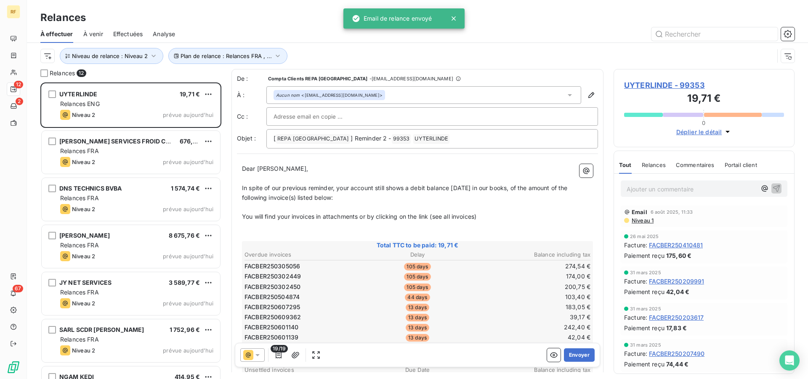
scroll to position [290, 174]
click at [493, 283] on td "200,75 €" at bounding box center [533, 287] width 115 height 9
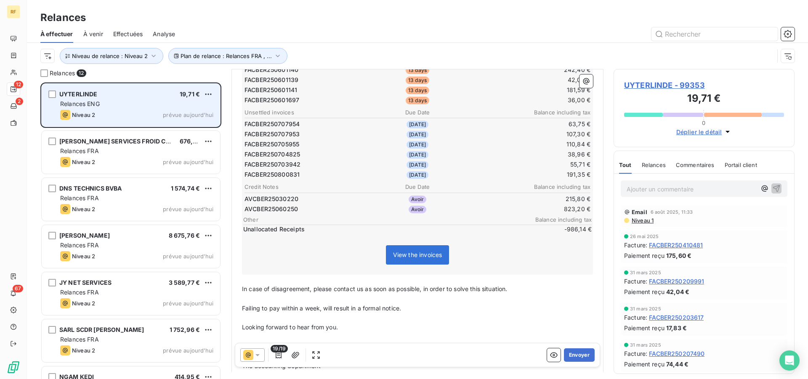
click at [96, 99] on div "UYTERLINDE" at bounding box center [78, 94] width 38 height 8
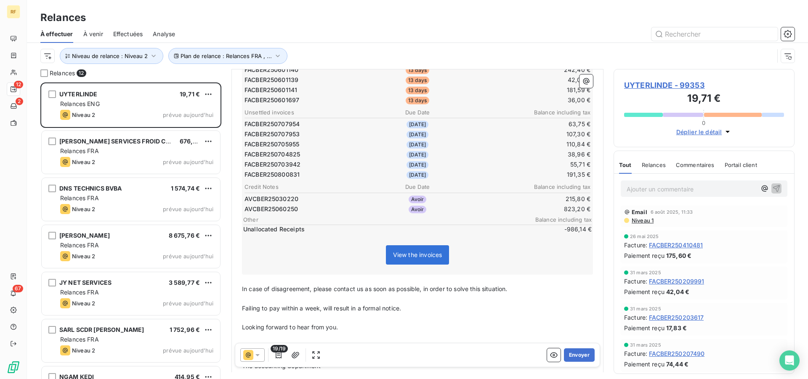
click at [672, 88] on span "UYTERLINDE - 99353" at bounding box center [704, 85] width 160 height 11
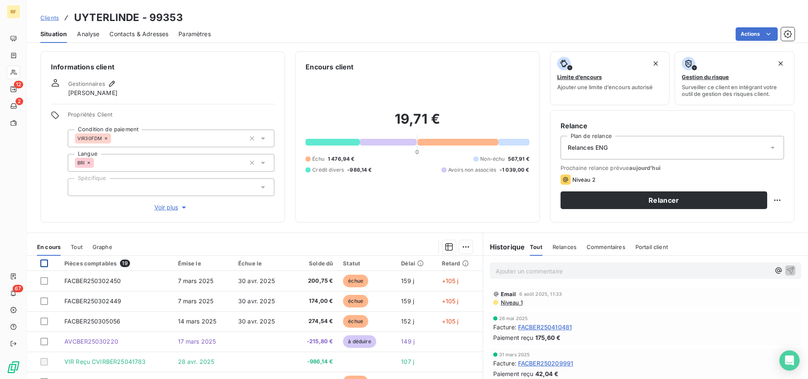
click at [44, 263] on div at bounding box center [44, 264] width 8 height 8
click at [463, 244] on html "RF 12 2 67 Clients UYTERLINDE - 99353 Situation Analyse Contacts & Adresses Par…" at bounding box center [404, 189] width 808 height 379
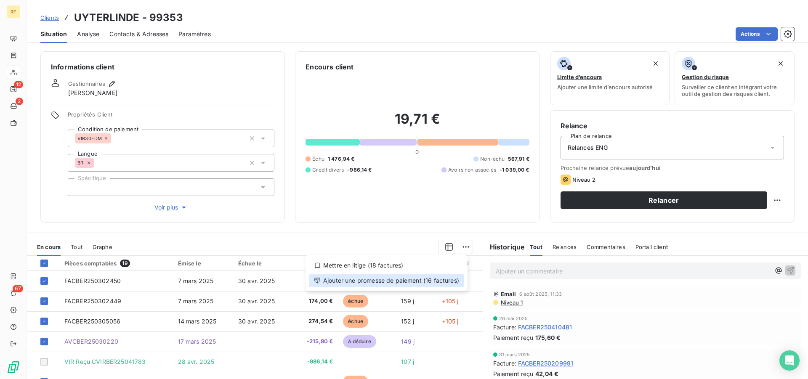
click at [436, 280] on div "Ajouter une promesse de paiement (16 factures)" at bounding box center [386, 280] width 155 height 13
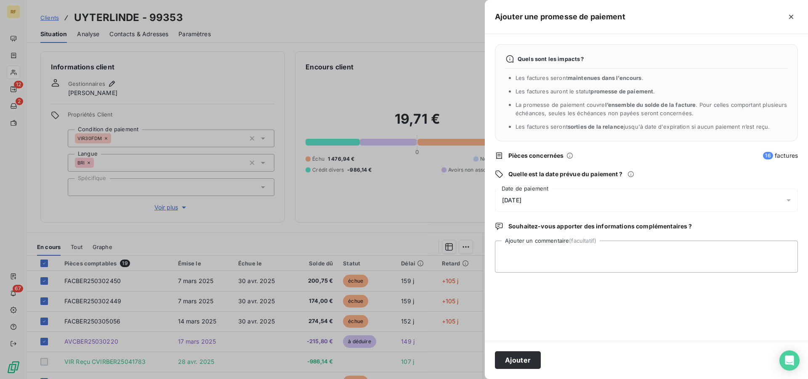
click at [522, 200] on span "[DATE]" at bounding box center [511, 200] width 19 height 7
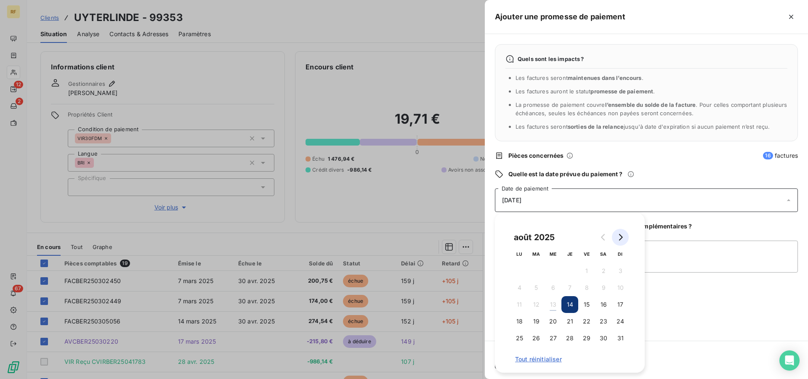
click at [622, 238] on icon "Go to next month" at bounding box center [621, 237] width 4 height 7
click at [604, 236] on icon "Go to previous month" at bounding box center [603, 237] width 7 height 7
click at [535, 335] on button "30" at bounding box center [536, 338] width 17 height 17
click at [692, 300] on div "Quels sont les impacts ? Les factures seront maintenues dans l’encours . Les fa…" at bounding box center [646, 187] width 323 height 307
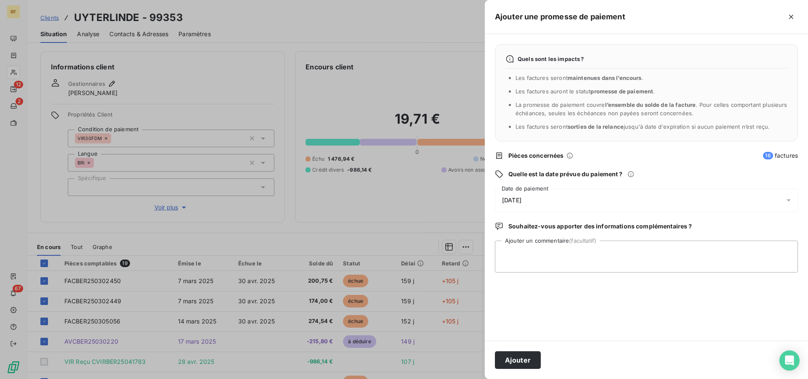
click at [652, 242] on div "Ajouter un commentaire (facultatif)" at bounding box center [646, 257] width 303 height 32
click at [645, 250] on textarea "Ajouter un commentaire (facultatif)" at bounding box center [646, 257] width 303 height 32
click at [558, 258] on textarea "CREDITEUR" at bounding box center [646, 257] width 303 height 32
type textarea "CREDITEUR JUSQU AU [DATE] CL"
click at [516, 356] on button "Ajouter" at bounding box center [518, 361] width 46 height 18
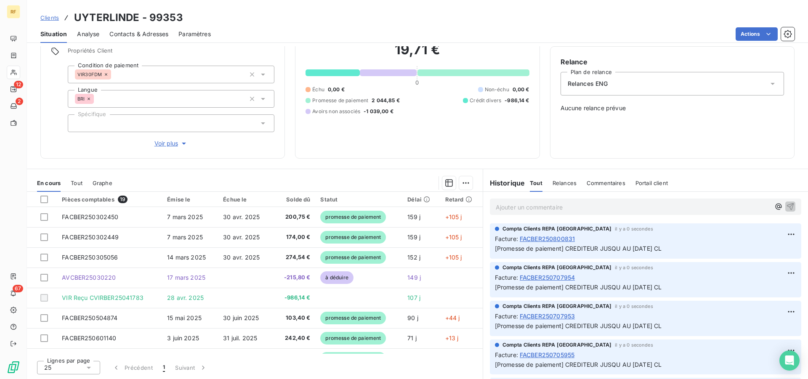
scroll to position [237, 0]
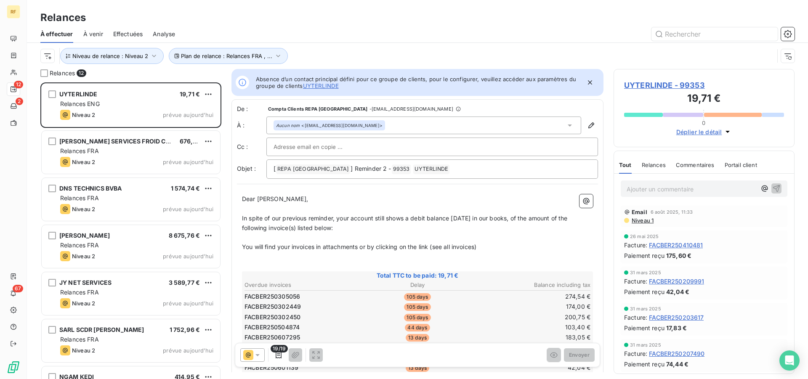
scroll to position [290, 174]
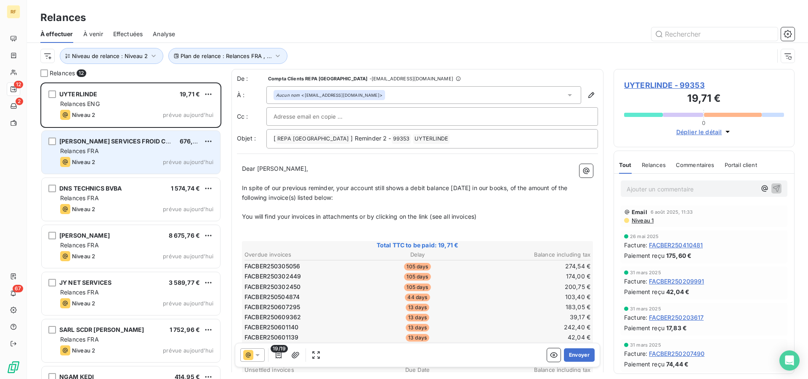
click at [135, 141] on span "[PERSON_NAME] SERVICES FROID CLIMATISATION" at bounding box center [133, 141] width 149 height 7
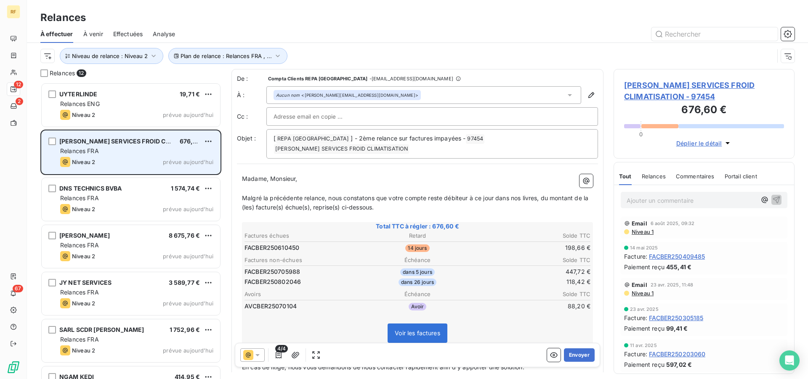
click at [135, 141] on span "[PERSON_NAME] SERVICES FROID CLIMATISATION" at bounding box center [133, 141] width 149 height 7
click at [126, 145] on div "[PERSON_NAME] SERVICES FROID CLIMATISATION" at bounding box center [116, 141] width 114 height 8
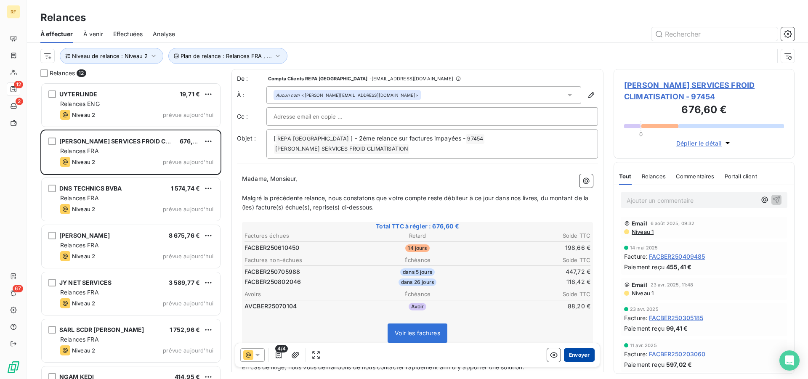
click at [579, 356] on button "Envoyer" at bounding box center [579, 355] width 31 height 13
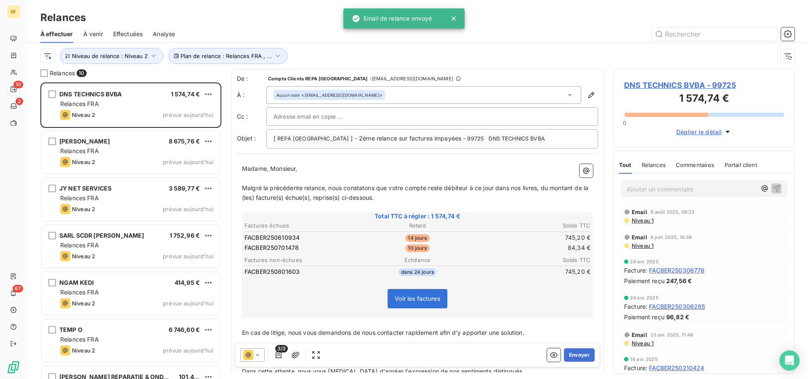
click at [579, 356] on button "Envoyer" at bounding box center [579, 355] width 31 height 13
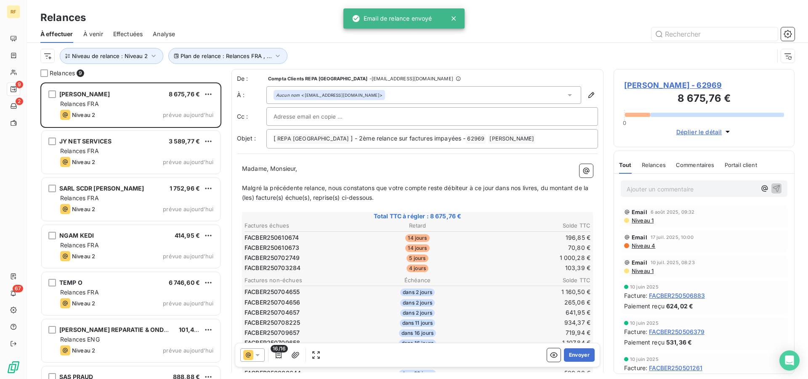
click at [496, 269] on td "103,39 €" at bounding box center [533, 268] width 115 height 9
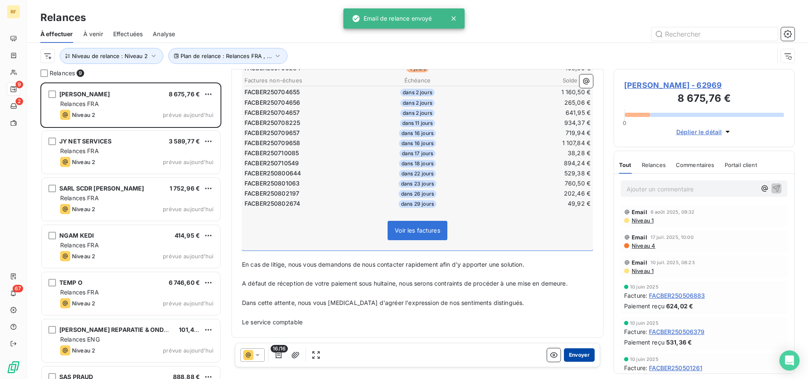
click at [570, 354] on button "Envoyer" at bounding box center [579, 355] width 31 height 13
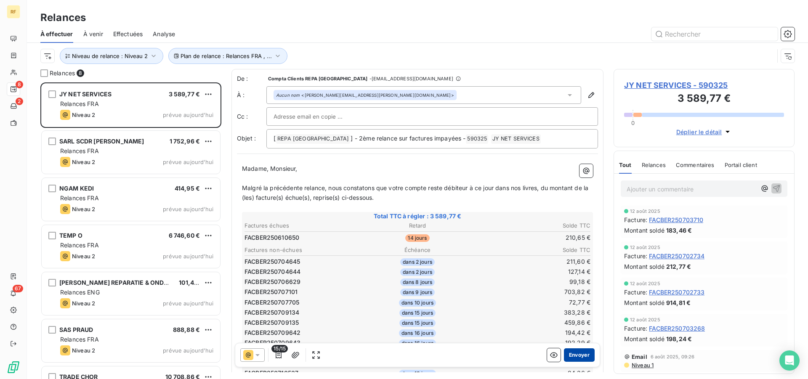
click at [571, 353] on button "Envoyer" at bounding box center [579, 355] width 31 height 13
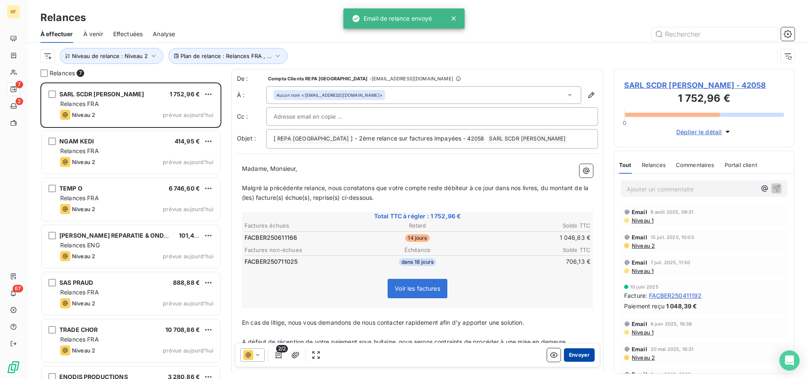
click at [570, 353] on button "Envoyer" at bounding box center [579, 355] width 31 height 13
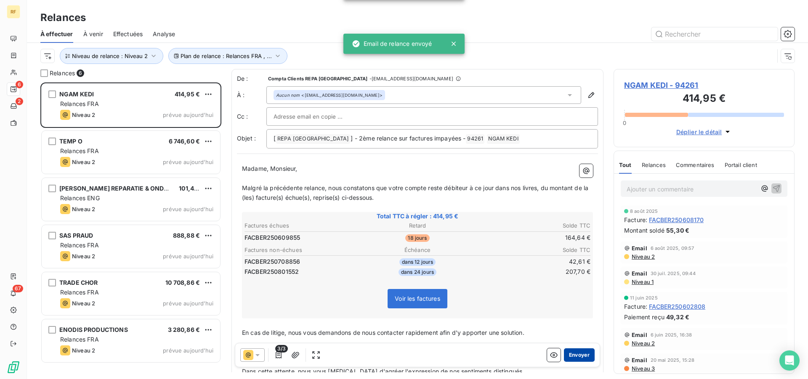
click at [577, 352] on button "Envoyer" at bounding box center [579, 355] width 31 height 13
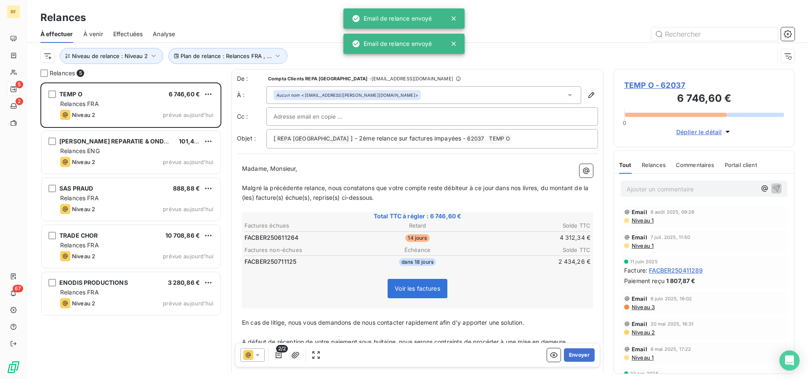
click at [577, 352] on button "Envoyer" at bounding box center [579, 355] width 31 height 13
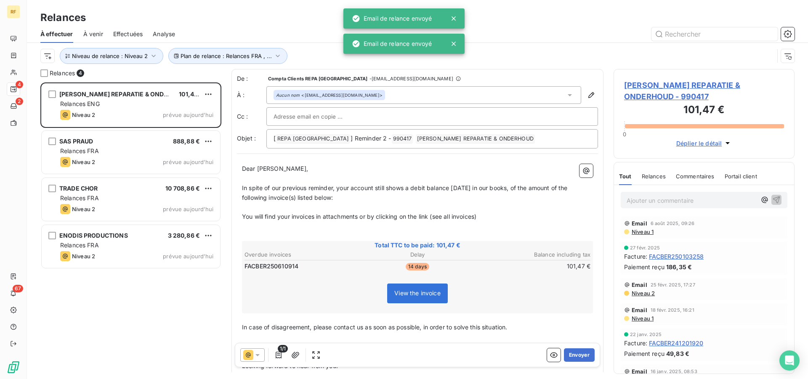
click at [577, 352] on button "Envoyer" at bounding box center [579, 355] width 31 height 13
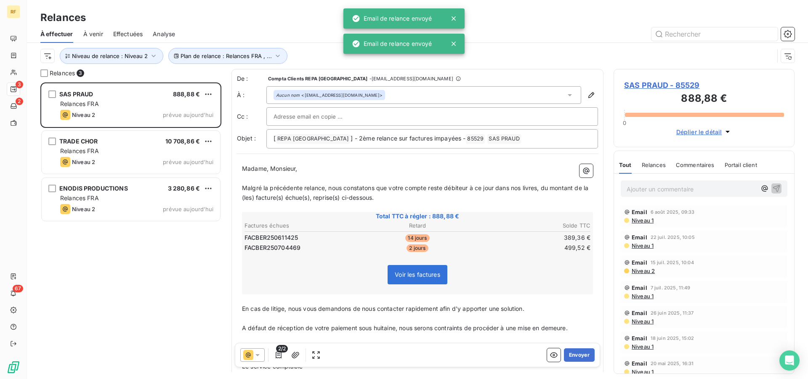
click at [577, 352] on button "Envoyer" at bounding box center [579, 355] width 31 height 13
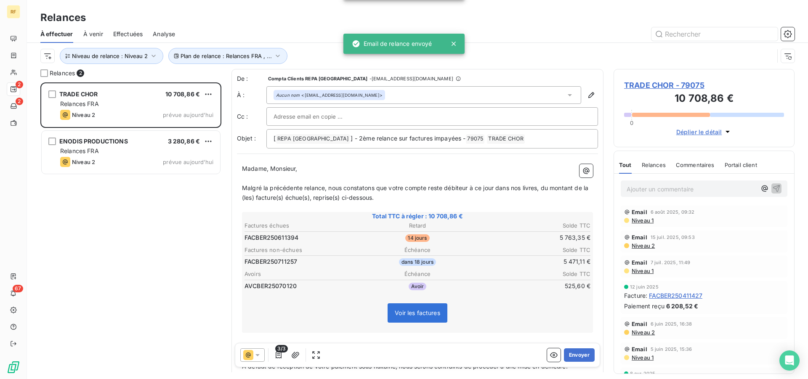
click at [577, 352] on button "Envoyer" at bounding box center [579, 355] width 31 height 13
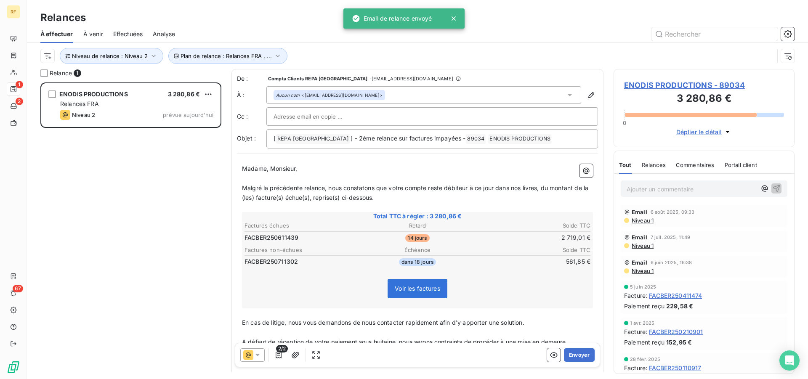
click at [577, 352] on button "Envoyer" at bounding box center [579, 355] width 31 height 13
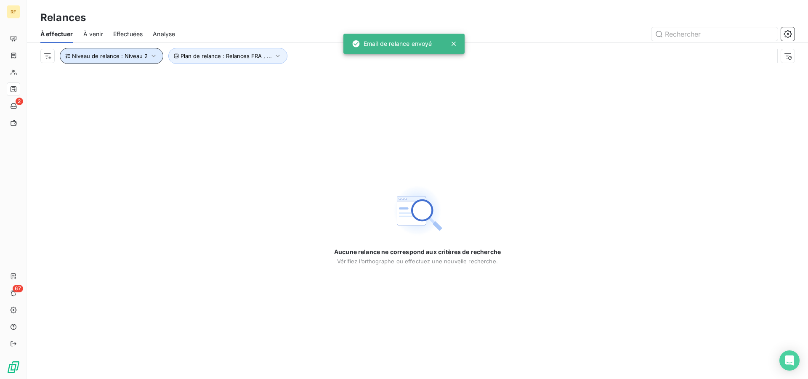
click at [128, 48] on button "Niveau de relance : Niveau 2" at bounding box center [112, 56] width 104 height 16
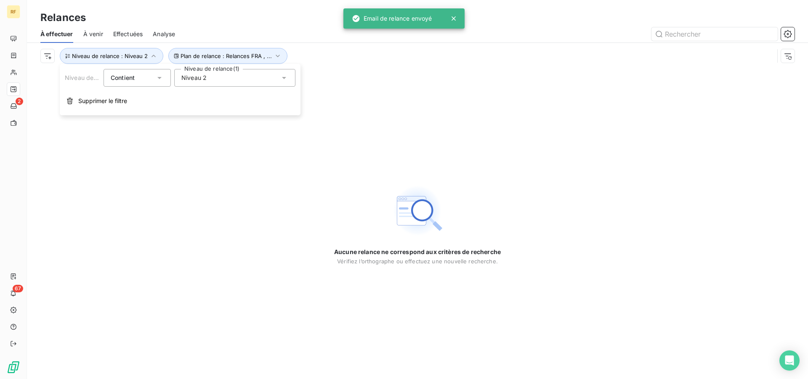
click at [203, 79] on span "Niveau 2" at bounding box center [193, 78] width 25 height 8
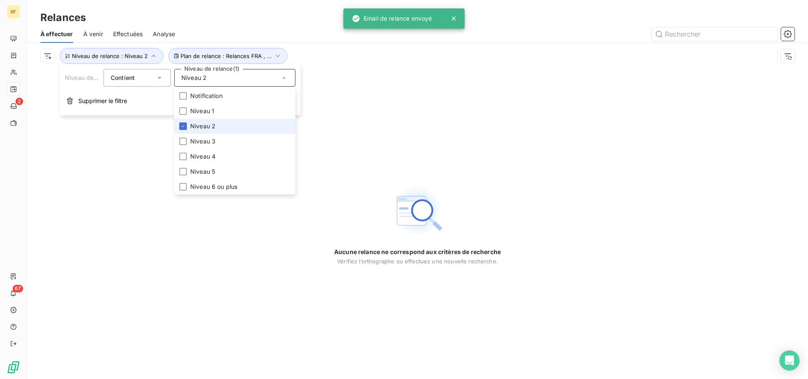
click at [207, 120] on li "Niveau 2" at bounding box center [234, 126] width 121 height 15
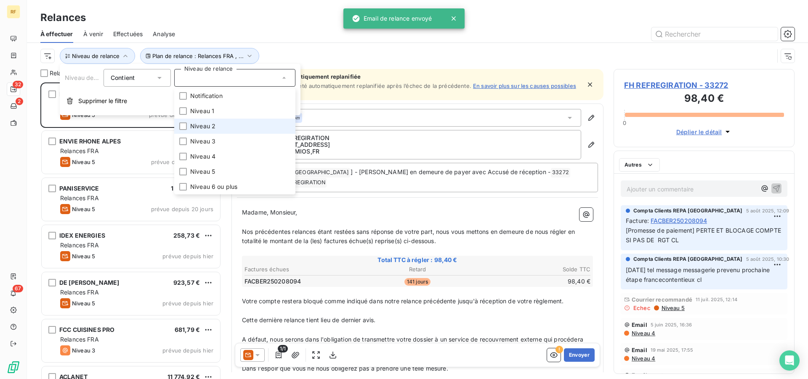
scroll to position [290, 174]
click at [208, 126] on span "Niveau 2" at bounding box center [202, 126] width 25 height 8
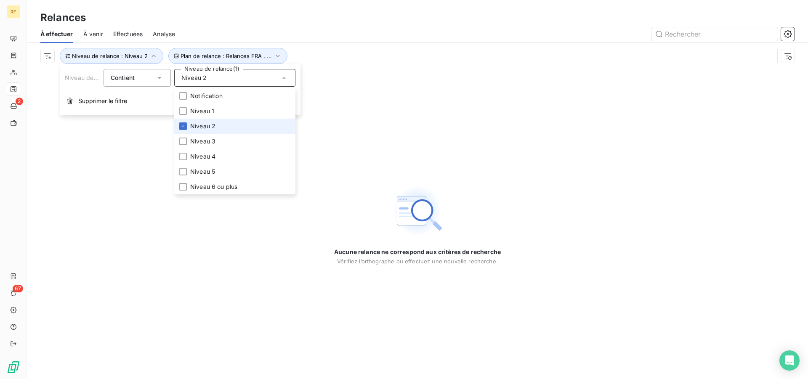
click at [208, 127] on span "Niveau 2" at bounding box center [202, 126] width 25 height 8
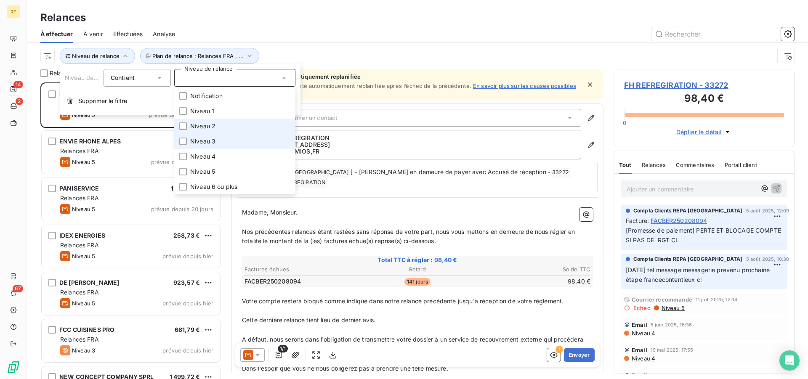
scroll to position [290, 174]
click at [210, 139] on span "Niveau 3" at bounding box center [202, 141] width 25 height 8
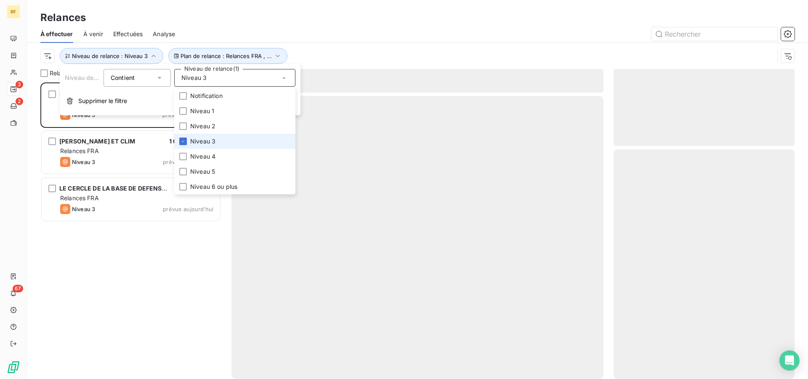
scroll to position [290, 174]
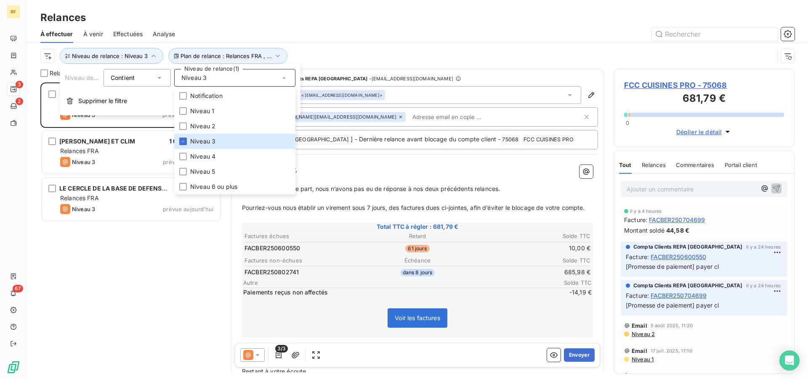
click at [289, 36] on div at bounding box center [490, 33] width 610 height 13
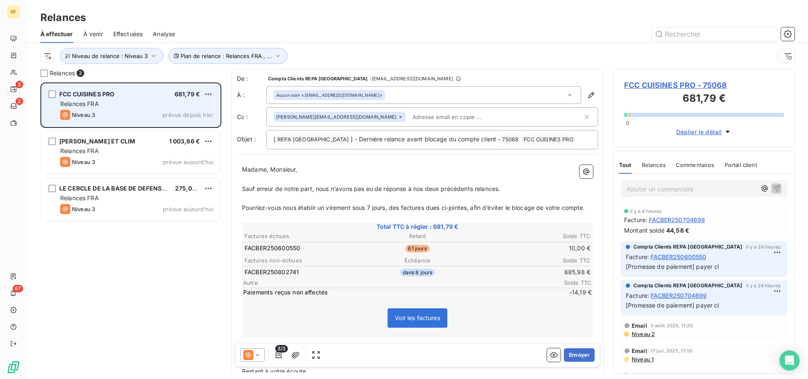
click at [116, 96] on div "FCC CUISINES PRO 681,79 €" at bounding box center [136, 95] width 153 height 8
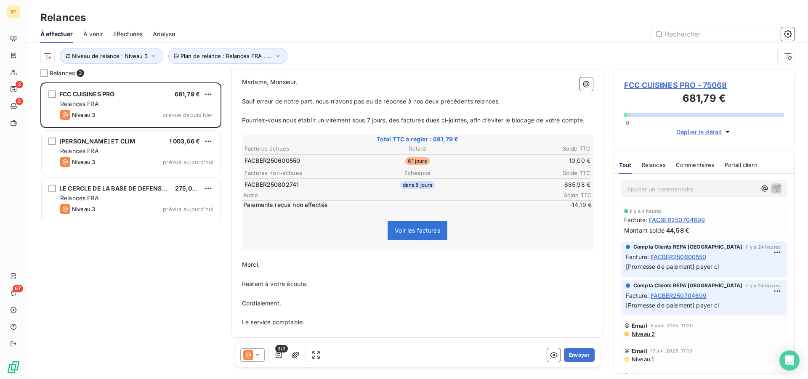
scroll to position [0, 0]
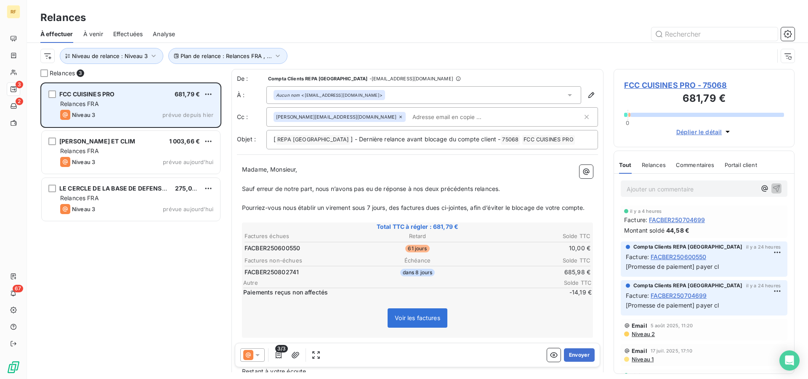
click at [125, 104] on div "Relances FRA" at bounding box center [136, 104] width 153 height 8
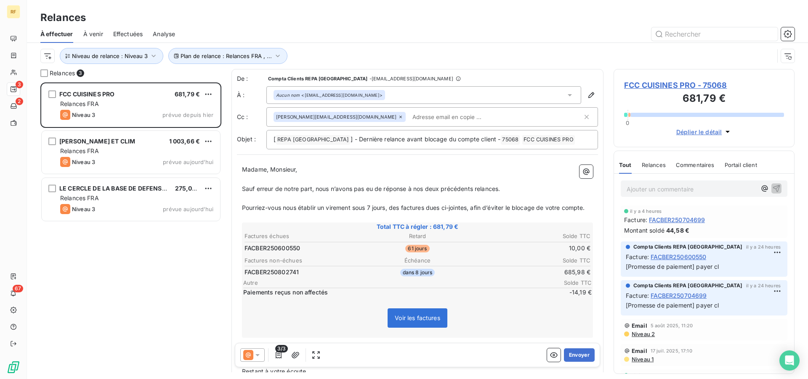
click at [631, 84] on span "FCC CUISINES PRO - 75068" at bounding box center [704, 85] width 160 height 11
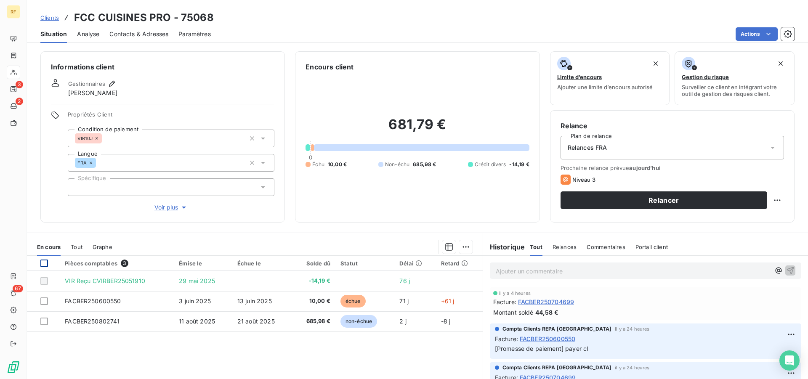
click at [43, 262] on div at bounding box center [44, 264] width 8 height 8
click at [461, 243] on html "RF 3 2 67 Clients FCC CUISINES PRO - 75068 Situation Analyse Contacts & Adresse…" at bounding box center [404, 189] width 808 height 379
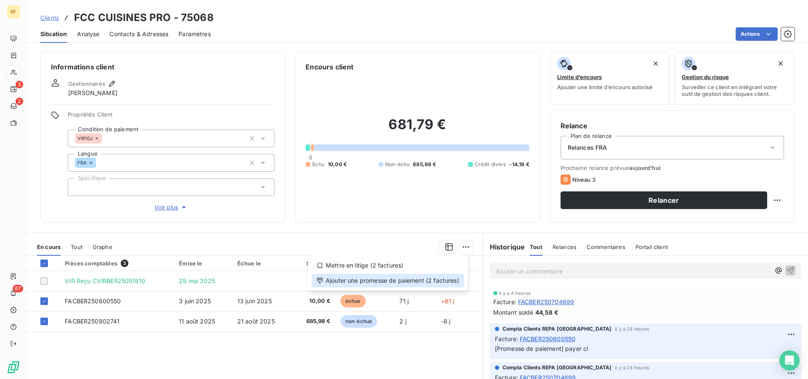
click at [414, 279] on div "Ajouter une promesse de paiement (2 factures)" at bounding box center [388, 280] width 153 height 13
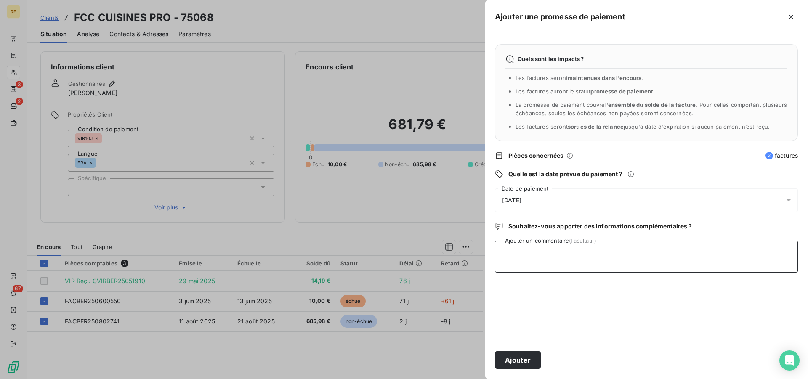
click at [549, 251] on textarea "Ajouter un commentaire (facultatif)" at bounding box center [646, 257] width 303 height 32
click at [536, 200] on div "[DATE]" at bounding box center [646, 201] width 303 height 24
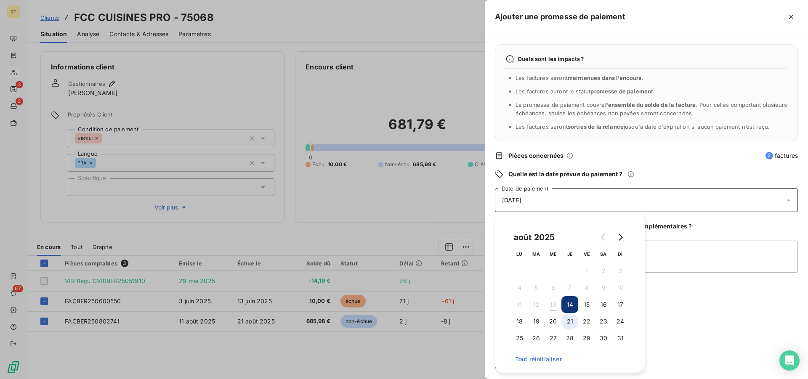
click at [571, 319] on button "21" at bounding box center [570, 321] width 17 height 17
click at [688, 264] on textarea "Ajouter un commentaire (facultatif)" at bounding box center [646, 257] width 303 height 32
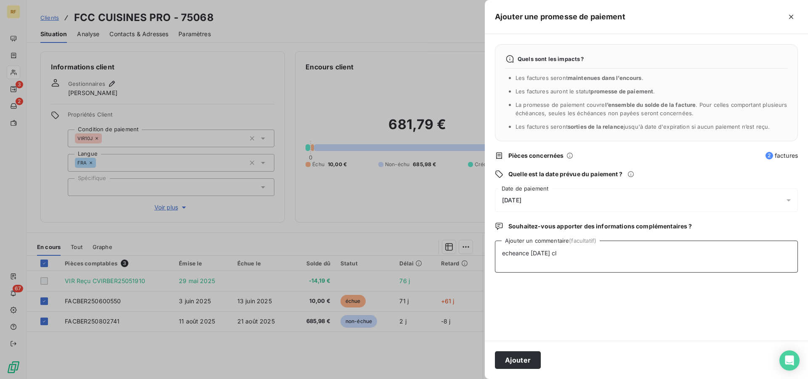
type textarea "echeance [DATE] cl"
click at [512, 348] on div "Ajouter" at bounding box center [646, 360] width 323 height 38
click at [512, 354] on button "Ajouter" at bounding box center [518, 361] width 46 height 18
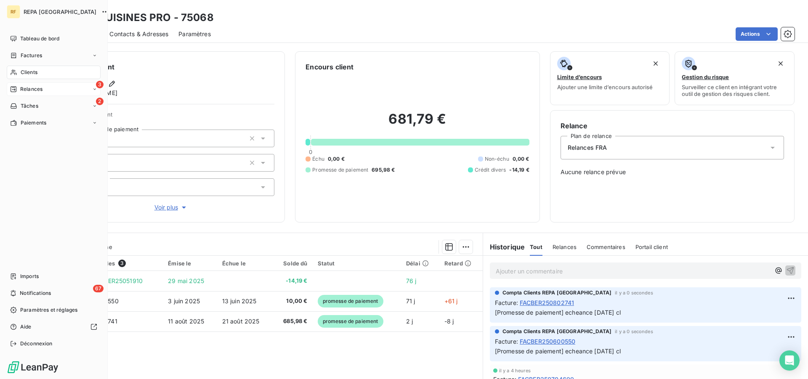
click at [27, 89] on span "Relances" at bounding box center [31, 89] width 22 height 8
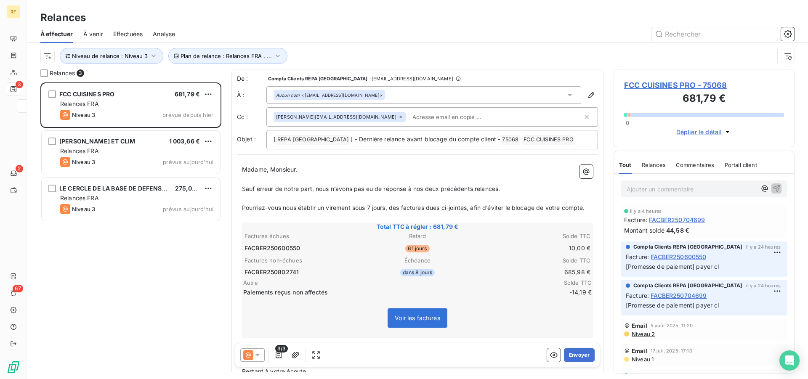
scroll to position [290, 174]
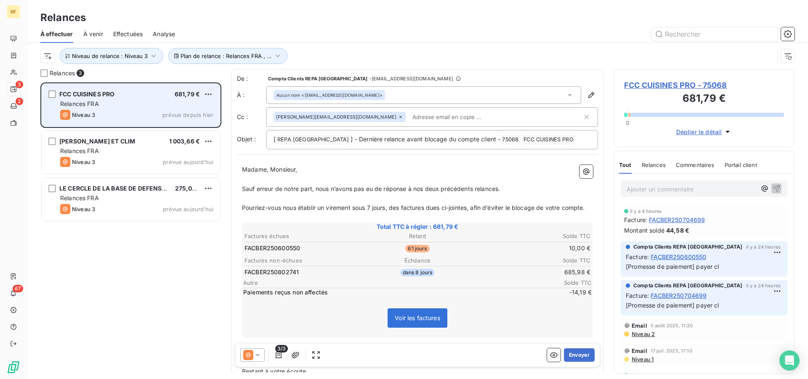
click at [113, 112] on div "Niveau 3 prévue depuis hier" at bounding box center [136, 115] width 153 height 10
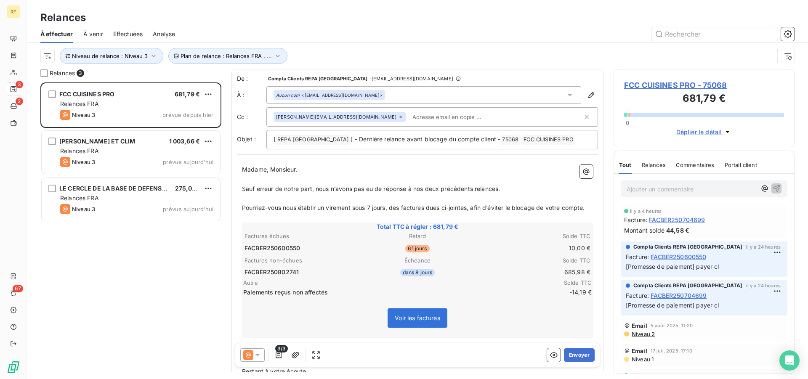
click at [667, 85] on span "FCC CUISINES PRO - 75068" at bounding box center [704, 85] width 160 height 11
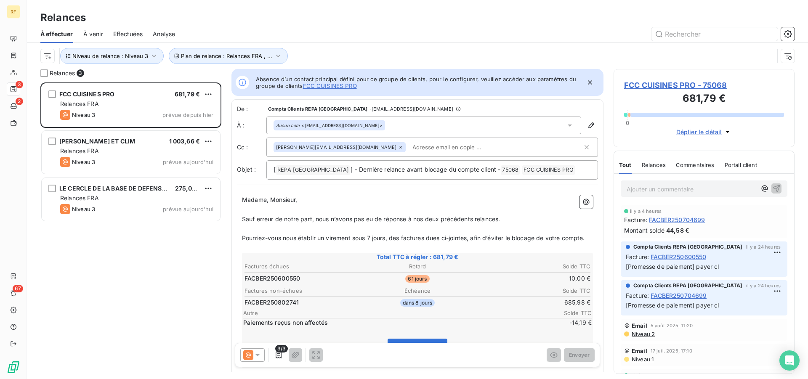
scroll to position [290, 174]
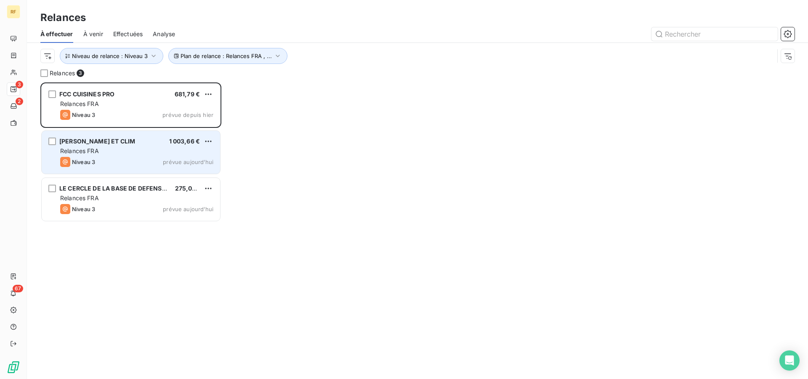
click at [96, 159] on div "Niveau 3 prévue aujourd’hui" at bounding box center [136, 162] width 153 height 10
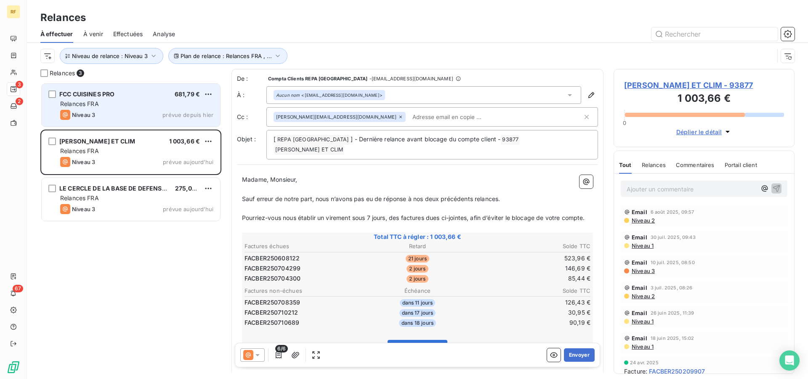
click at [105, 109] on div "FCC CUISINES PRO 681,79 € Relances FRA Niveau 3 prévue depuis hier" at bounding box center [131, 105] width 179 height 43
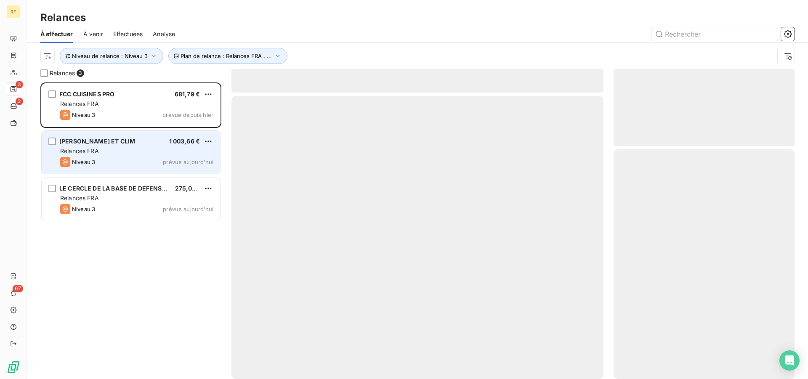
click at [99, 159] on div "Niveau 3 prévue aujourd’hui" at bounding box center [136, 162] width 153 height 10
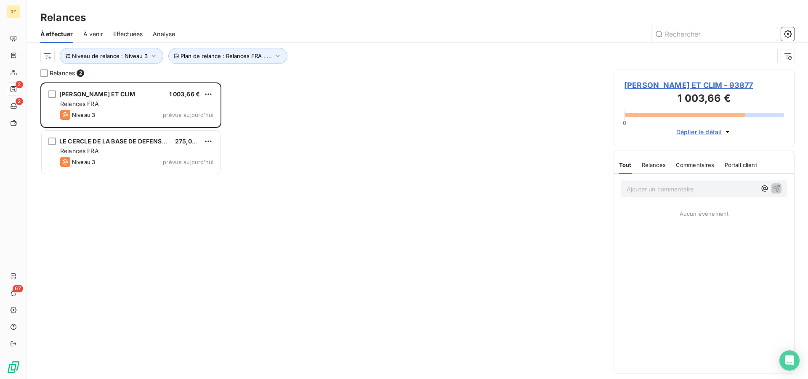
scroll to position [290, 174]
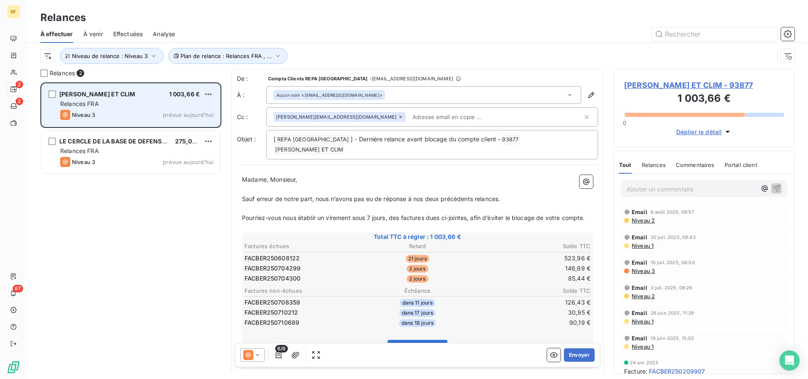
click at [141, 117] on div "Niveau 3 prévue aujourd’hui" at bounding box center [136, 115] width 153 height 10
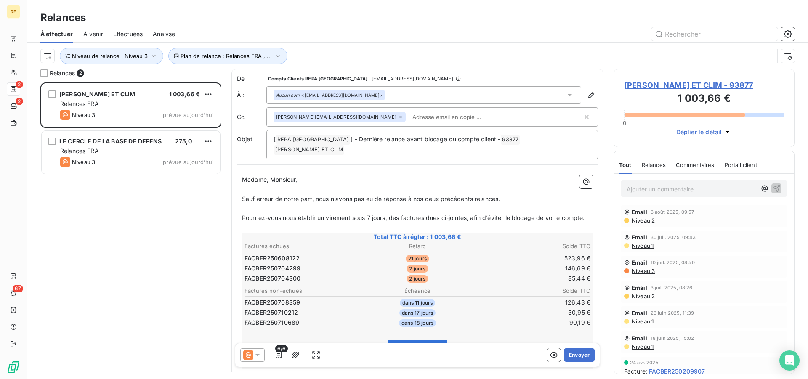
click at [495, 271] on td "146,69 €" at bounding box center [533, 268] width 115 height 9
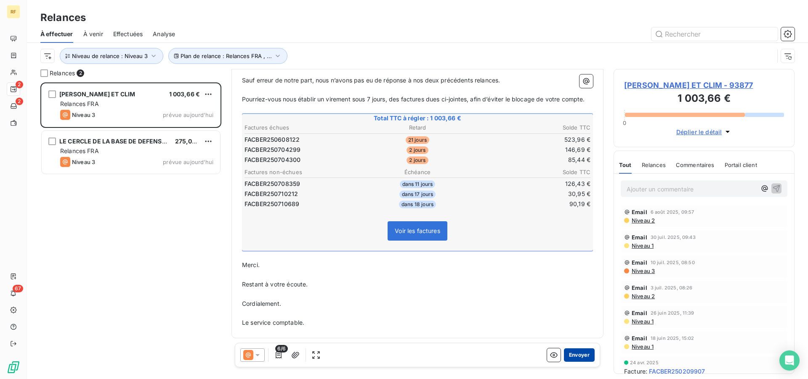
click at [573, 351] on button "Envoyer" at bounding box center [579, 355] width 31 height 13
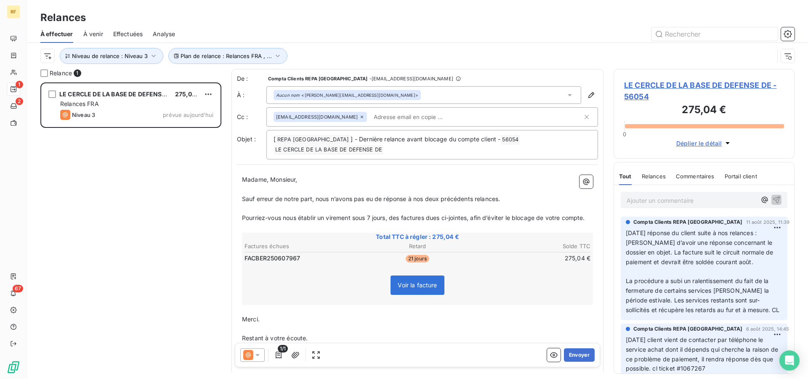
click at [747, 264] on p "11/08/25 réponse du client suite à nos relances : Je viens d’avoir une réponse …" at bounding box center [704, 272] width 157 height 87
click at [574, 352] on button "Envoyer" at bounding box center [579, 355] width 31 height 13
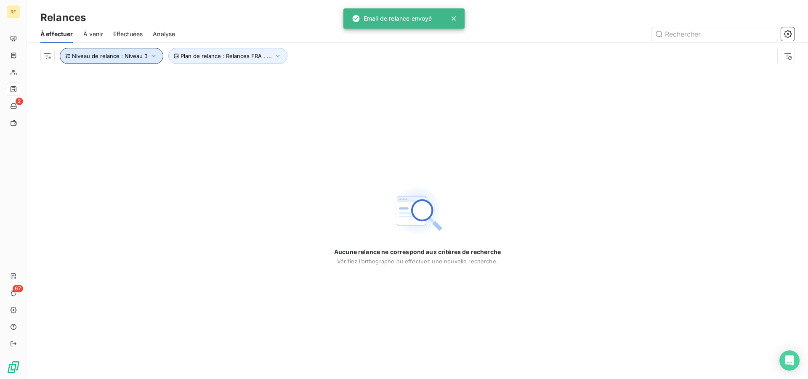
drag, startPoint x: 118, startPoint y: 56, endPoint x: 119, endPoint y: 62, distance: 6.9
click at [118, 56] on span "Niveau de relance : Niveau 3" at bounding box center [110, 56] width 76 height 7
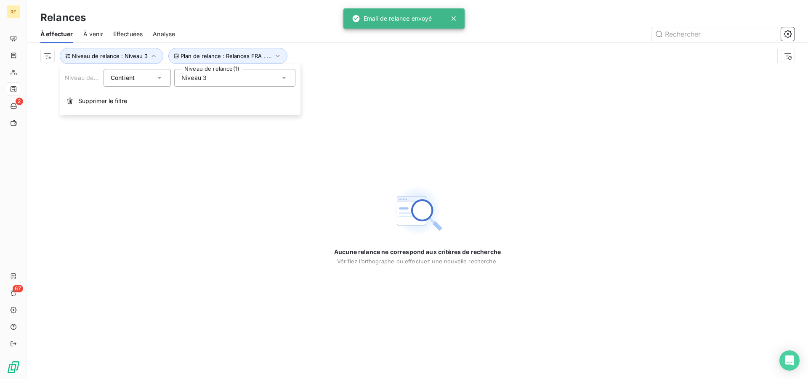
click at [251, 84] on div "Niveau 3" at bounding box center [234, 78] width 121 height 18
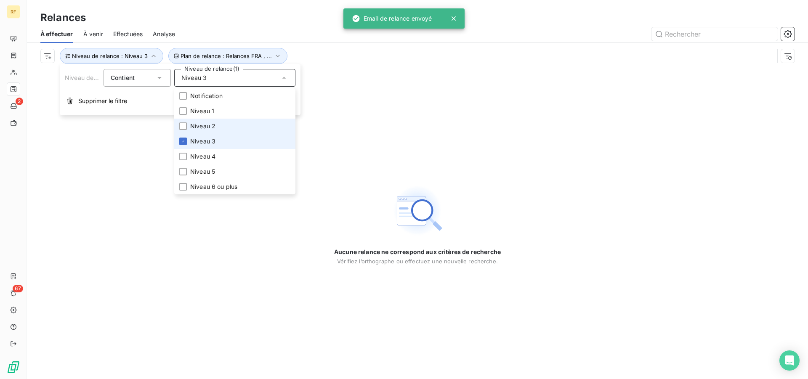
drag, startPoint x: 200, startPoint y: 140, endPoint x: 211, endPoint y: 133, distance: 13.6
click at [200, 141] on span "Niveau 3" at bounding box center [202, 141] width 25 height 8
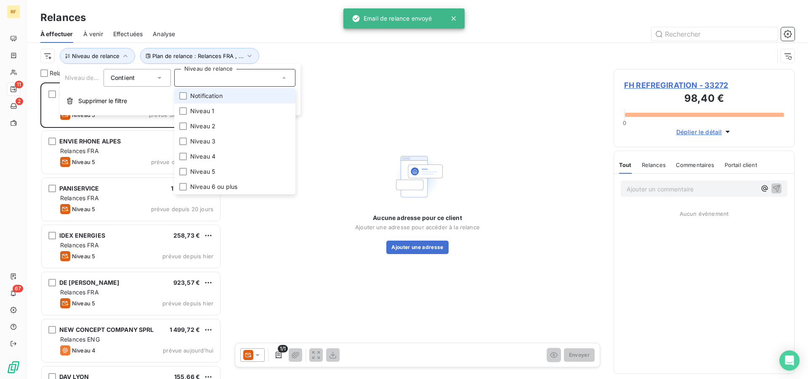
scroll to position [290, 174]
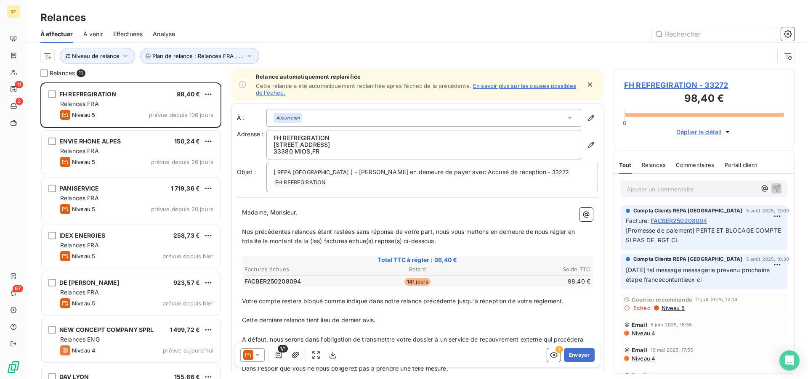
click at [281, 29] on div at bounding box center [490, 33] width 610 height 13
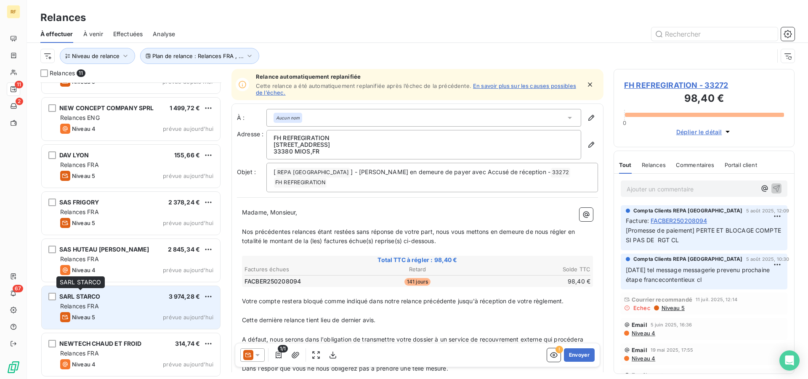
scroll to position [0, 0]
